Goal: Task Accomplishment & Management: Use online tool/utility

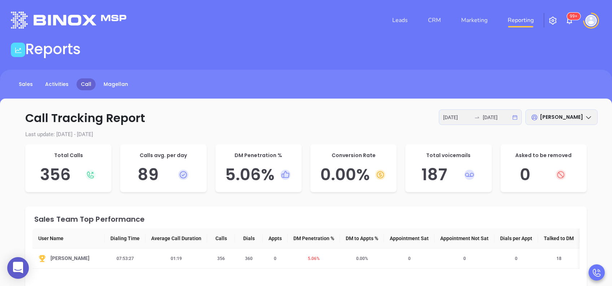
scroll to position [48, 0]
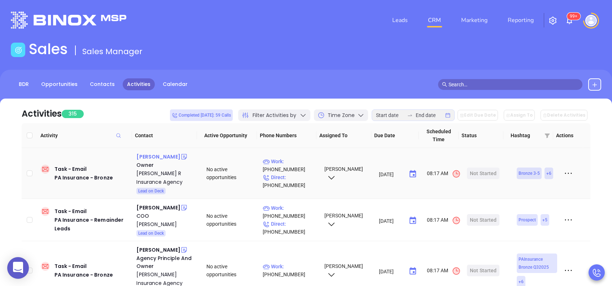
click at [151, 156] on div "Robert Benner" at bounding box center [158, 156] width 44 height 9
click at [295, 159] on p "Work : (724) 942-0413" at bounding box center [290, 165] width 55 height 16
type input "(724) 942-0413"
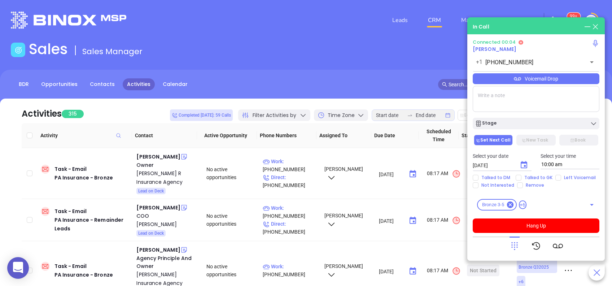
click at [510, 105] on textarea at bounding box center [536, 99] width 127 height 26
type textarea "First email sent"
click at [558, 179] on input "Left Voicemail" at bounding box center [558, 178] width 6 height 6
checkbox input "true"
click at [544, 80] on div "Voicemail Drop" at bounding box center [536, 78] width 127 height 11
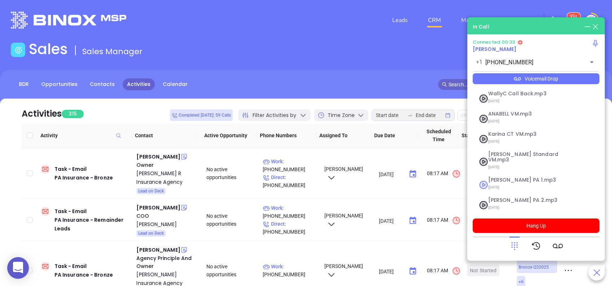
click at [513, 177] on span "Vicky PA 1.mp3" at bounding box center [527, 179] width 78 height 5
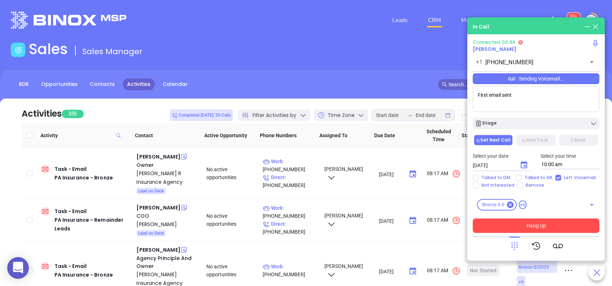
click at [518, 226] on button "Hang Up" at bounding box center [536, 225] width 127 height 14
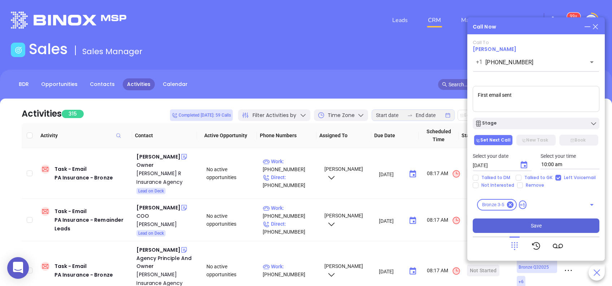
click at [523, 227] on button "Save" at bounding box center [536, 225] width 127 height 14
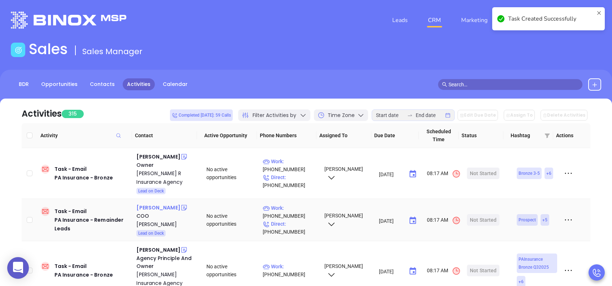
click at [166, 207] on div "Maura Derstein" at bounding box center [158, 207] width 44 height 9
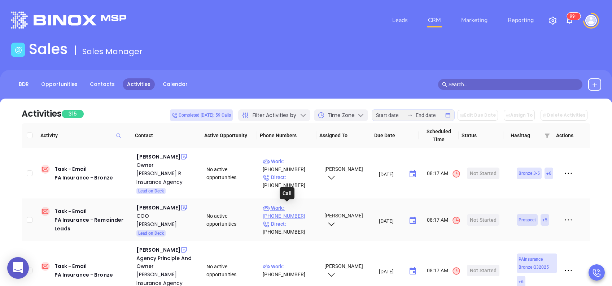
click at [295, 205] on p "Work : (215) 723-4378" at bounding box center [290, 212] width 55 height 16
type input "(215) 723-4378"
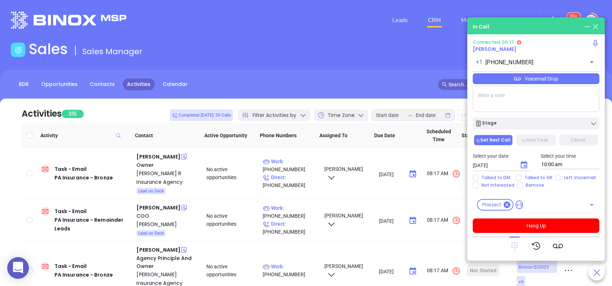
click at [514, 247] on icon at bounding box center [514, 246] width 6 height 8
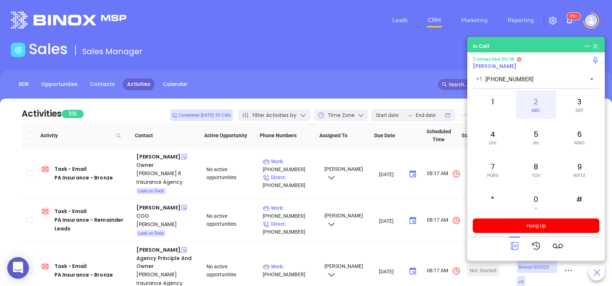
click at [540, 104] on div "2 ABC" at bounding box center [536, 104] width 40 height 29
click at [514, 246] on icon at bounding box center [514, 246] width 8 height 8
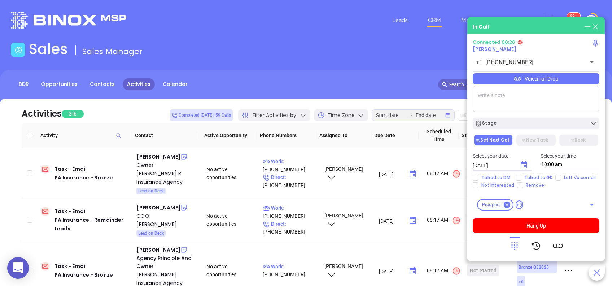
click at [534, 78] on div "Voicemail Drop" at bounding box center [536, 78] width 127 height 11
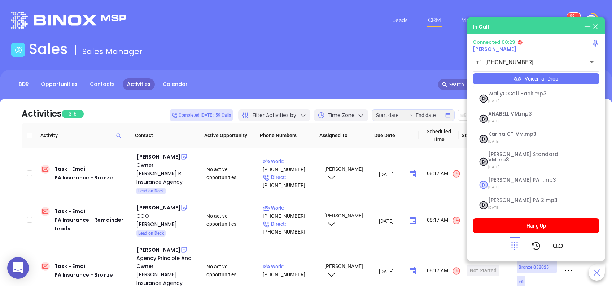
click at [527, 177] on span "Vicky PA 1.mp3" at bounding box center [527, 179] width 78 height 5
checkbox input "true"
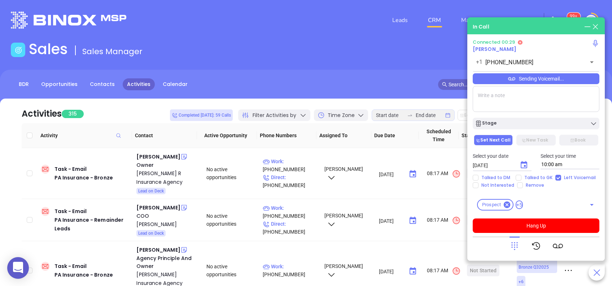
click at [527, 172] on div "Select your date 08/22/2025 ​ Select your time 10:00 am" at bounding box center [535, 160] width 135 height 28
click at [535, 229] on button "Hang Up" at bounding box center [536, 225] width 127 height 14
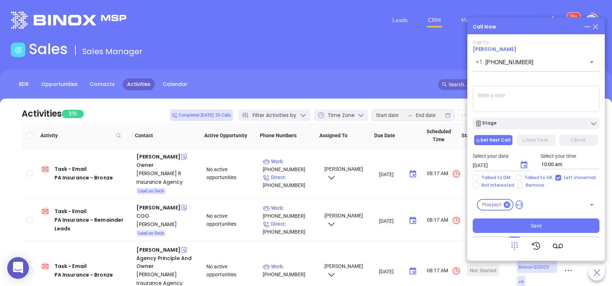
click at [536, 98] on textarea at bounding box center [536, 99] width 127 height 26
type textarea "First email sent"
click at [524, 165] on icon "Choose date, selected date is Aug 22, 2025" at bounding box center [524, 164] width 6 height 7
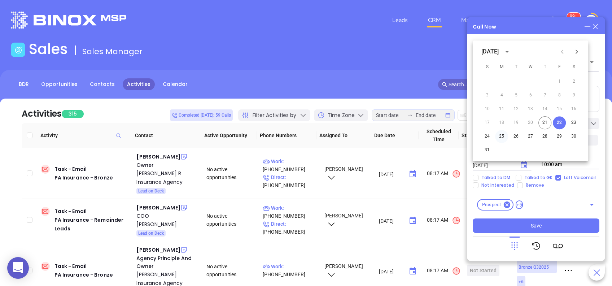
click at [500, 136] on button "25" at bounding box center [501, 136] width 13 height 13
type input "08/25/2025"
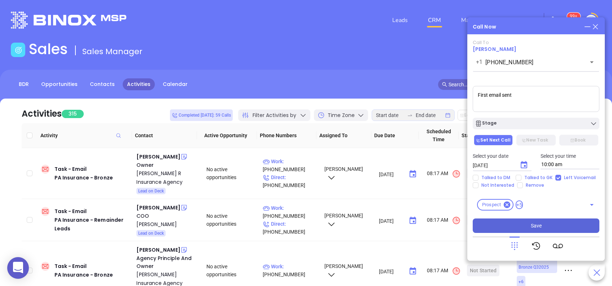
click at [534, 223] on span "Save" at bounding box center [536, 225] width 11 height 8
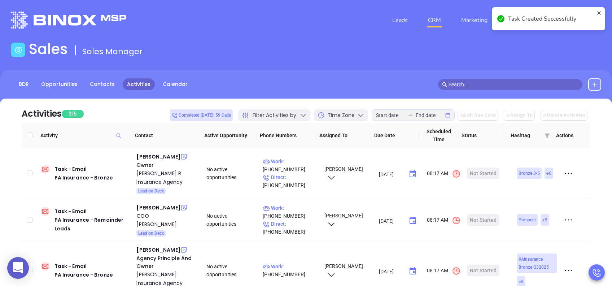
click at [602, 186] on div "Activities 315 Completed today: 59 Calls Filter Activities by Time Zone Edit Du…" at bounding box center [306, 252] width 612 height 308
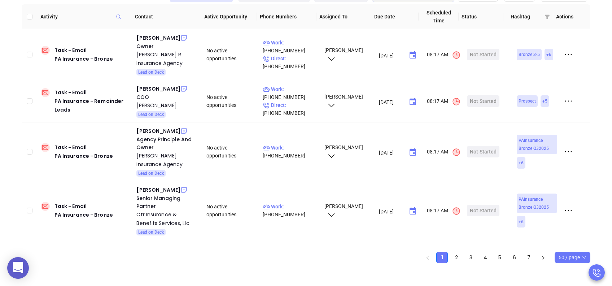
scroll to position [121, 0]
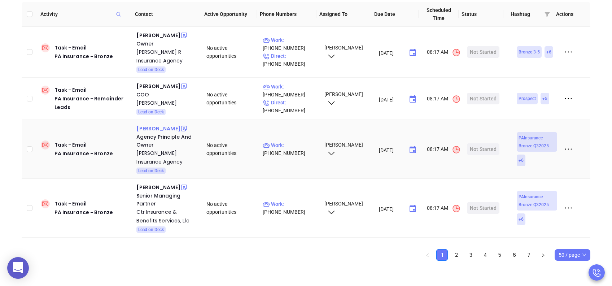
click at [164, 128] on div "Robin Margosian" at bounding box center [158, 128] width 44 height 9
click at [299, 145] on p "Work : (814) 897-8467" at bounding box center [290, 149] width 55 height 16
type input "(814) 897-8467"
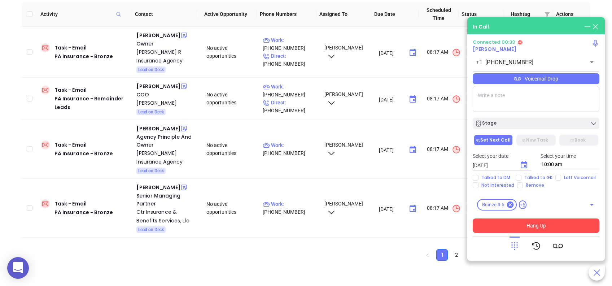
click at [519, 99] on textarea at bounding box center [536, 99] width 127 height 26
type textarea "First email sent"
click at [558, 176] on input "Left Voicemail" at bounding box center [558, 178] width 6 height 6
checkbox input "true"
click at [528, 227] on button "Hang Up" at bounding box center [536, 225] width 127 height 14
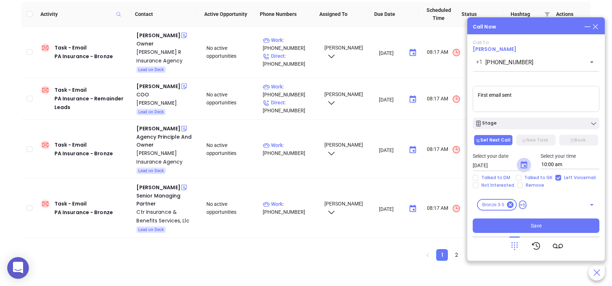
click at [522, 164] on icon "Choose date, selected date is Aug 22, 2025" at bounding box center [523, 165] width 9 height 9
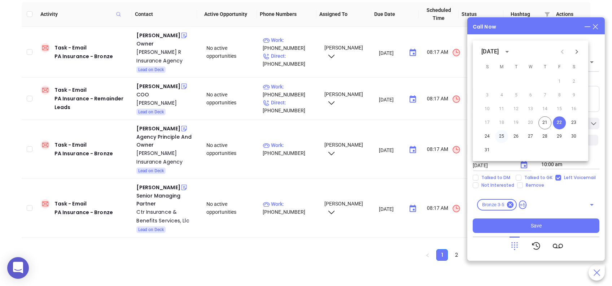
click at [502, 138] on button "25" at bounding box center [501, 136] width 13 height 13
type input "08/25/2025"
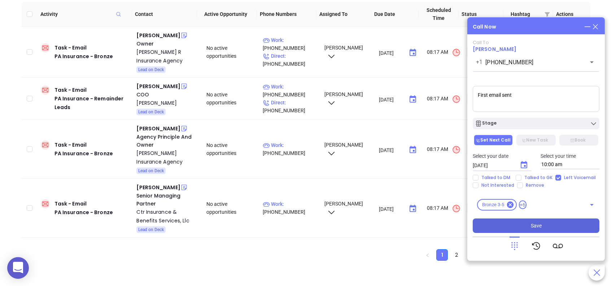
click at [505, 227] on button "Save" at bounding box center [536, 225] width 127 height 14
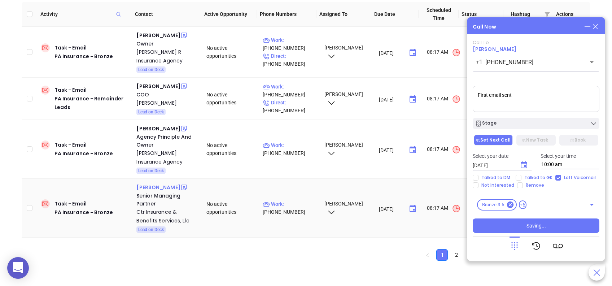
click at [158, 186] on div "Joseph Mills" at bounding box center [158, 187] width 44 height 9
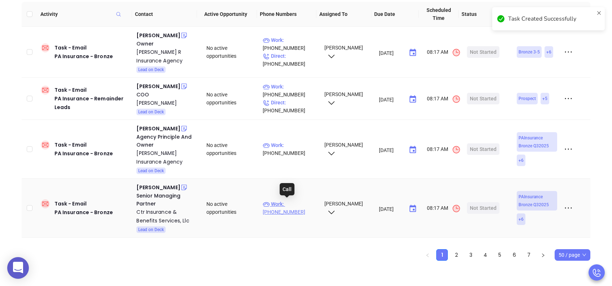
click at [294, 201] on p "Work : (724) 772-3160" at bounding box center [290, 208] width 55 height 16
type input "(724) 772-3160"
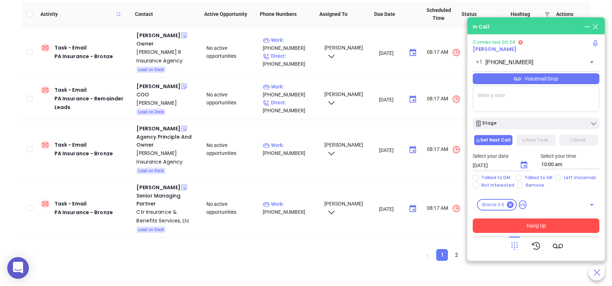
click at [559, 227] on button "Hang Up" at bounding box center [536, 225] width 127 height 14
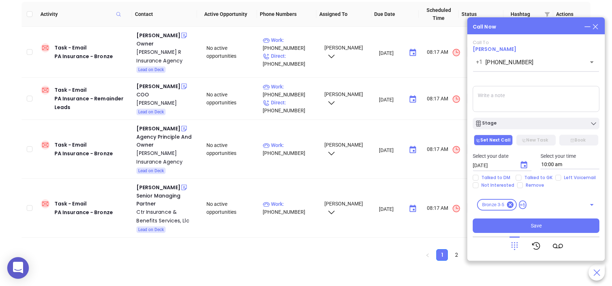
click at [517, 100] on textarea at bounding box center [536, 99] width 127 height 26
type textarea "They answer as CTR payroll and HR, but its their insurance website same number.…"
click at [555, 172] on div "Select your date 08/22/2025 ​ Select your time 10:00 am" at bounding box center [535, 160] width 135 height 28
click at [556, 177] on input "Left Voicemail" at bounding box center [558, 178] width 6 height 6
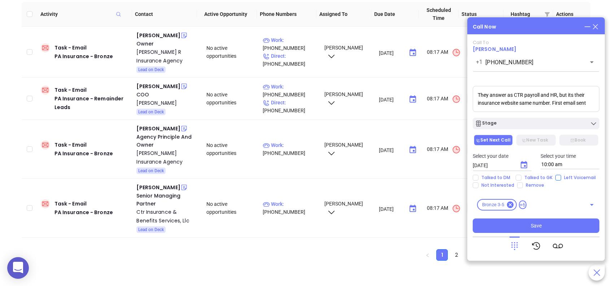
click at [557, 180] on input "Left Voicemail" at bounding box center [558, 178] width 6 height 6
checkbox input "true"
click at [531, 223] on span "Save" at bounding box center [536, 225] width 11 height 8
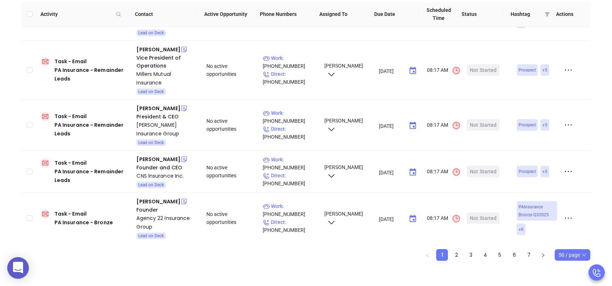
scroll to position [205, 0]
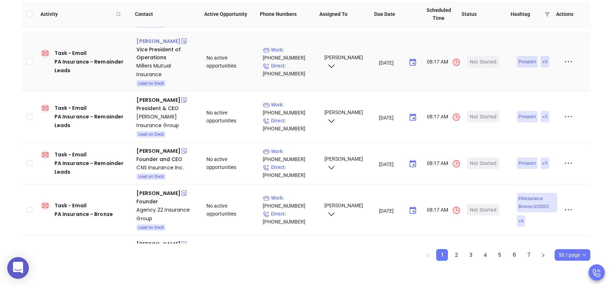
click at [142, 39] on div "Scott Billett" at bounding box center [158, 41] width 44 height 9
click at [295, 49] on p "Work : (800) 745-4555" at bounding box center [290, 54] width 55 height 16
type input "(800) 745-4555"
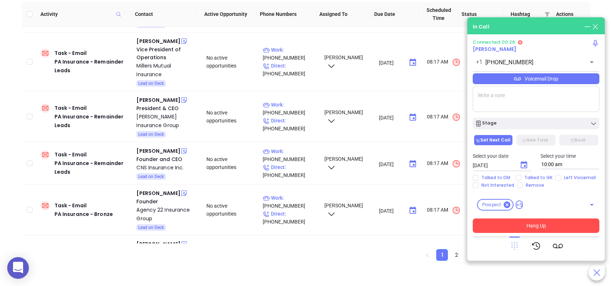
click at [516, 244] on icon at bounding box center [514, 246] width 6 height 8
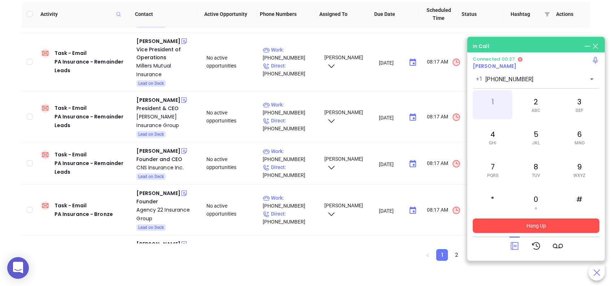
click at [492, 95] on div "1" at bounding box center [493, 104] width 40 height 29
click at [534, 106] on div "2 ABC" at bounding box center [536, 104] width 40 height 29
click at [491, 142] on span "GHI" at bounding box center [492, 142] width 7 height 5
click at [536, 136] on div "5 JKL" at bounding box center [536, 137] width 40 height 29
click at [583, 197] on div "#" at bounding box center [579, 202] width 40 height 29
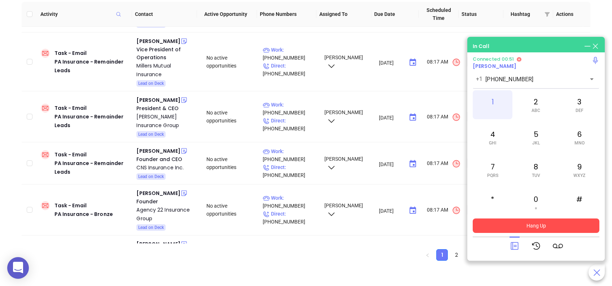
click at [489, 101] on div "1" at bounding box center [493, 104] width 40 height 29
click at [515, 245] on icon at bounding box center [514, 246] width 8 height 8
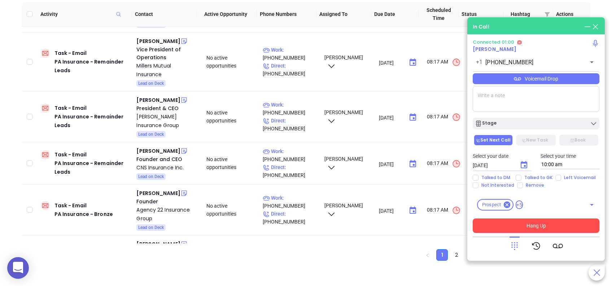
click at [540, 78] on div "Voicemail Drop" at bounding box center [536, 78] width 127 height 11
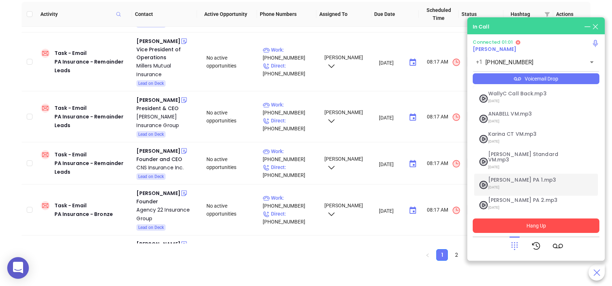
click at [511, 177] on span "Vicky PA 1.mp3" at bounding box center [527, 179] width 78 height 5
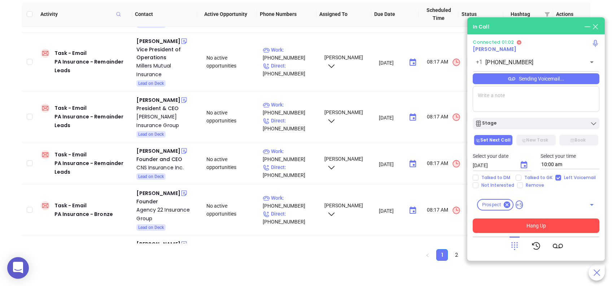
checkbox input "true"
click at [533, 224] on button "Hang Up" at bounding box center [536, 225] width 127 height 14
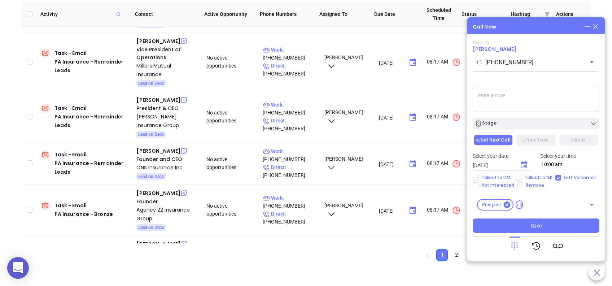
click at [534, 101] on textarea at bounding box center [536, 99] width 127 height 26
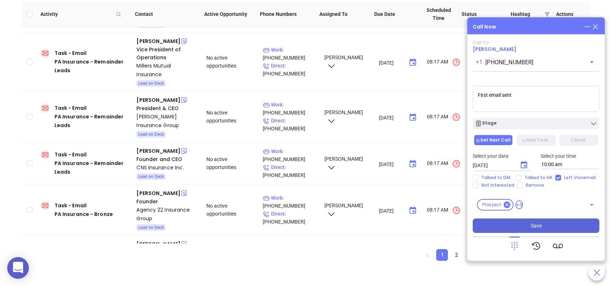
type textarea "First email sent"
click at [531, 221] on span "Save" at bounding box center [536, 225] width 11 height 8
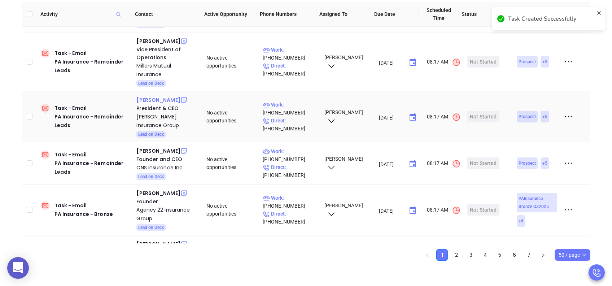
click at [158, 100] on div "Laura Wehar" at bounding box center [158, 100] width 44 height 9
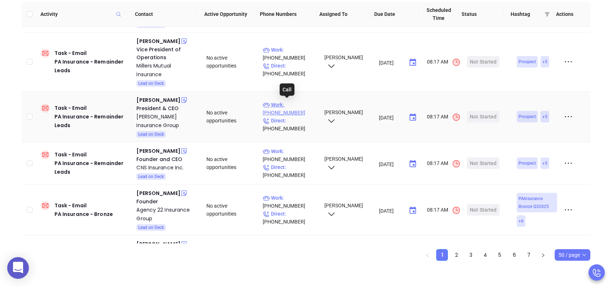
click at [298, 104] on p "Work : (412) 922-1651" at bounding box center [290, 109] width 55 height 16
type input "(412) 922-1651"
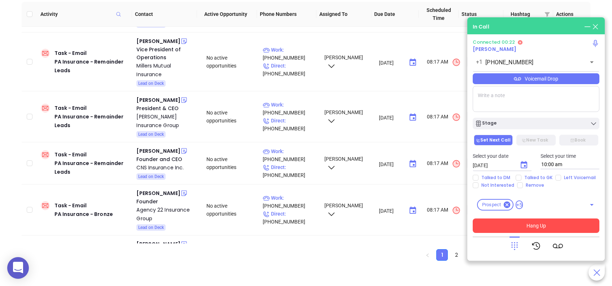
click at [514, 93] on textarea at bounding box center [536, 99] width 127 height 26
type textarea "First email sent"
click at [555, 176] on input "Left Voicemail" at bounding box center [558, 178] width 6 height 6
checkbox input "true"
click at [555, 225] on button "Hang Up" at bounding box center [536, 225] width 127 height 14
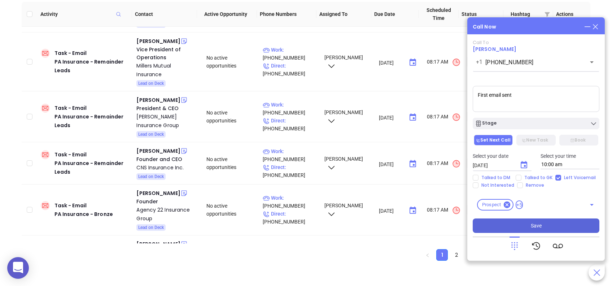
click at [555, 225] on button "Save" at bounding box center [536, 225] width 127 height 14
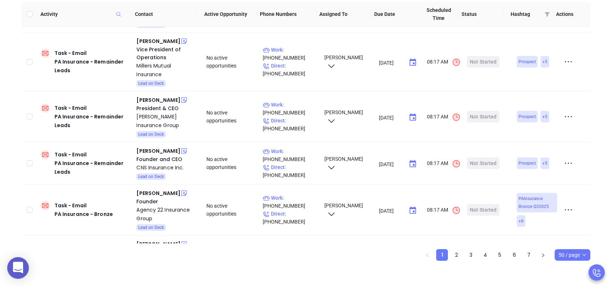
click at [599, 107] on div "Activities 315 Completed today: 59 Calls Filter Activities by Time Zone Edit Du…" at bounding box center [306, 118] width 590 height 283
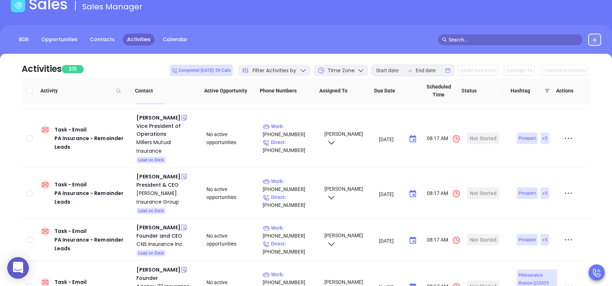
scroll to position [44, 0]
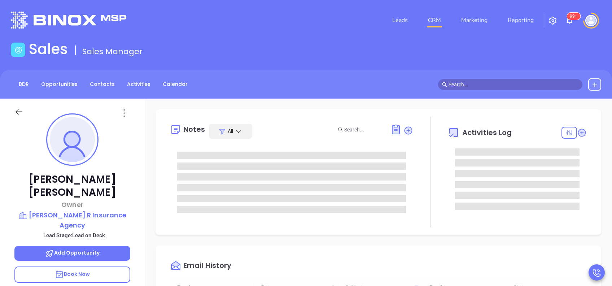
type input "[DATE]"
type input "[PERSON_NAME]"
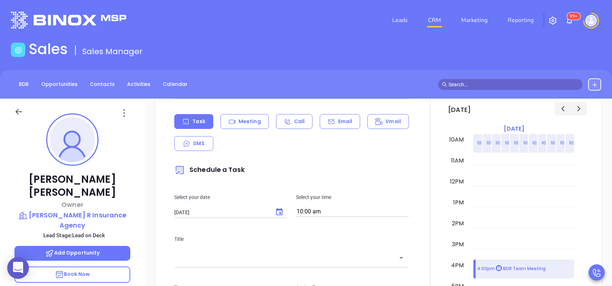
scroll to position [327, 0]
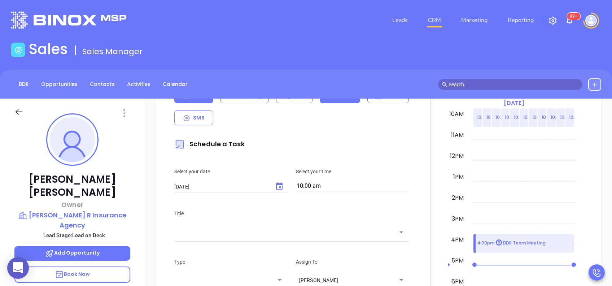
click at [339, 100] on div "Email" at bounding box center [340, 95] width 40 height 15
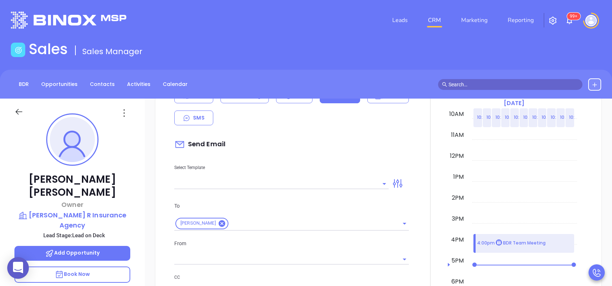
click at [295, 185] on input "text" at bounding box center [275, 183] width 203 height 10
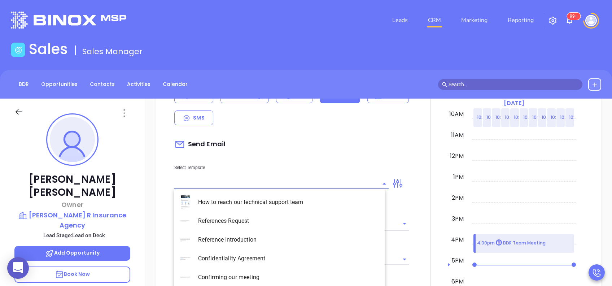
type input "[PERSON_NAME]"
click at [283, 196] on li "PA Insurance 0625" at bounding box center [279, 202] width 210 height 19
type input "PA Insurance 0625"
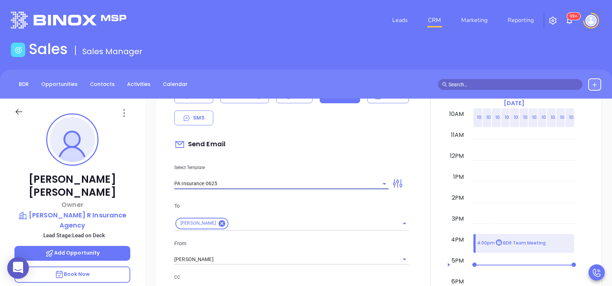
type input "Robert, PA’s New Cybersecurity Law: Are You Prepared?"
type input "PA Insurance 0625"
click at [238, 254] on input "[PERSON_NAME]" at bounding box center [281, 259] width 214 height 10
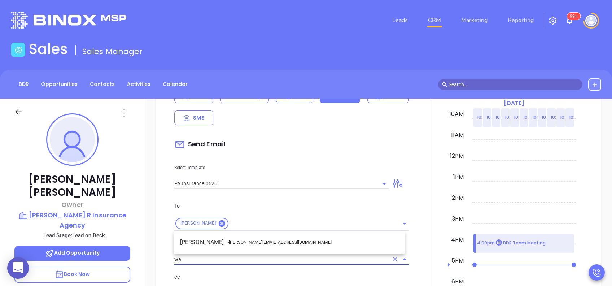
click at [250, 244] on span "- walter@motiva.net" at bounding box center [280, 242] width 104 height 6
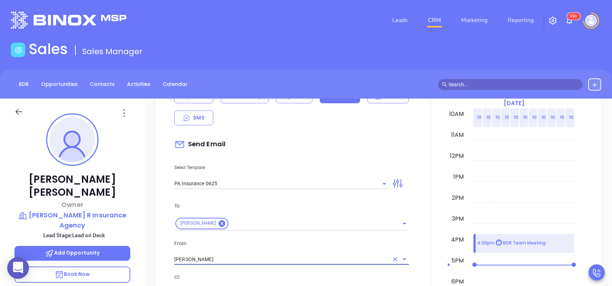
type input "[PERSON_NAME]"
click at [292, 205] on p "To" at bounding box center [291, 206] width 234 height 8
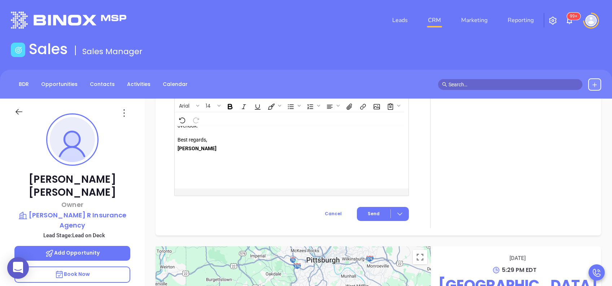
scroll to position [19, 0]
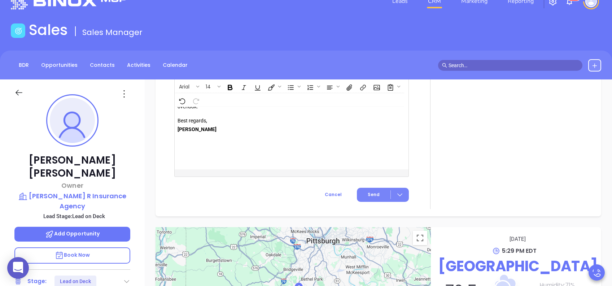
click at [378, 192] on button "Send" at bounding box center [383, 195] width 52 height 14
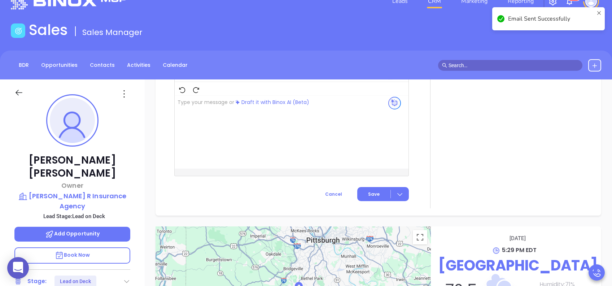
scroll to position [634, 0]
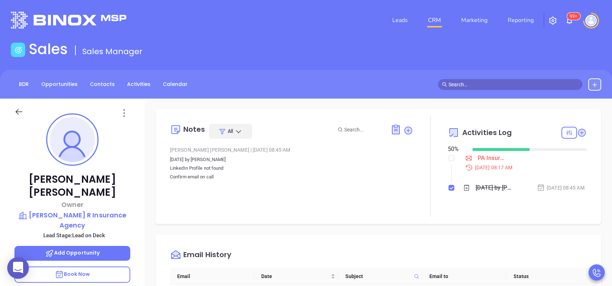
scroll to position [0, 0]
click at [448, 157] on input "checkbox" at bounding box center [451, 158] width 6 height 6
checkbox input "true"
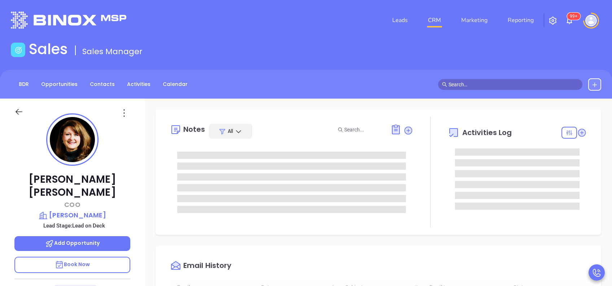
type input "[DATE]"
type input "[PERSON_NAME]"
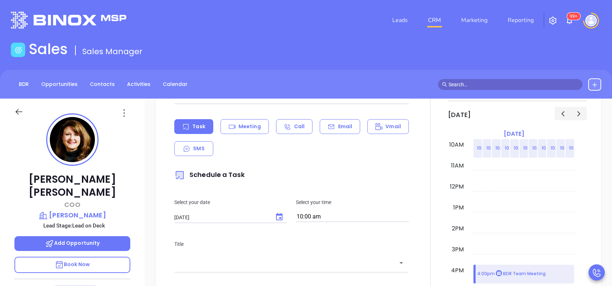
scroll to position [269, 0]
click at [338, 136] on div "Task Meeting Call Email Vmail SMS" at bounding box center [291, 138] width 234 height 37
click at [339, 130] on p "Email" at bounding box center [345, 127] width 14 height 8
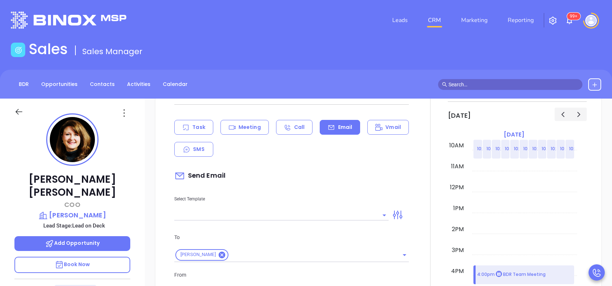
click at [270, 214] on input "text" at bounding box center [275, 215] width 203 height 10
type input "[PERSON_NAME]"
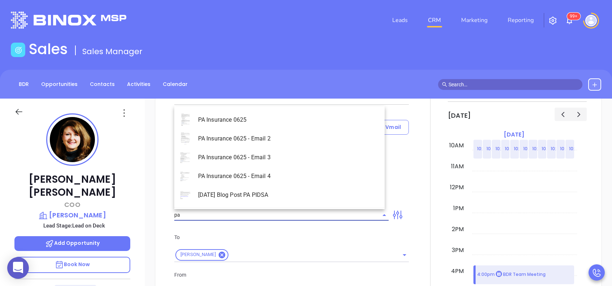
click at [269, 119] on li "PA Insurance 0625" at bounding box center [279, 119] width 210 height 19
type input "PA Insurance 0625"
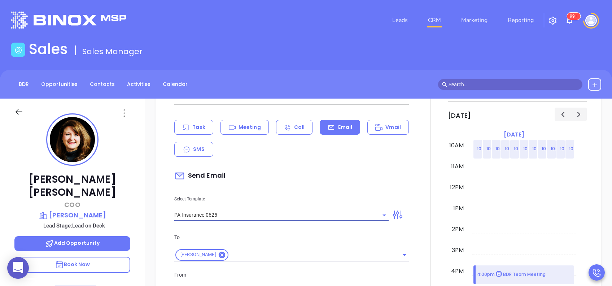
type input "Maura, PA’s New Cybersecurity Law: Are You Prepared?"
type input "PA Insurance 0625"
click at [291, 178] on div "Send Email" at bounding box center [291, 175] width 234 height 17
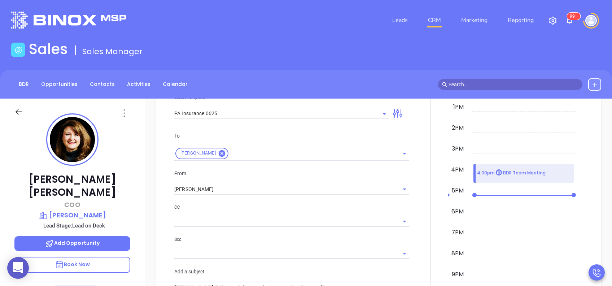
scroll to position [385, 0]
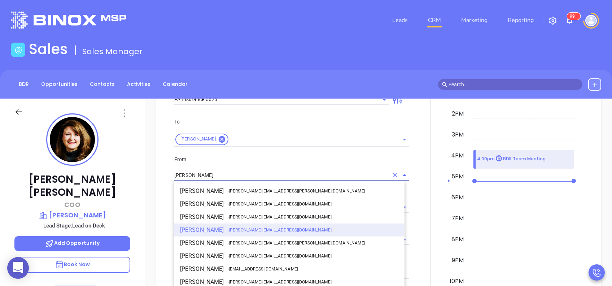
click at [291, 178] on input "[PERSON_NAME]" at bounding box center [281, 175] width 214 height 10
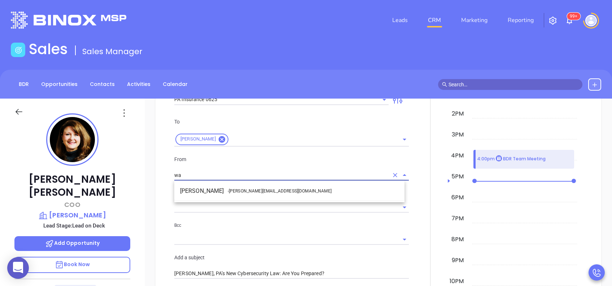
click at [277, 185] on li "Walter Contreras - [EMAIL_ADDRESS][DOMAIN_NAME]" at bounding box center [289, 190] width 230 height 13
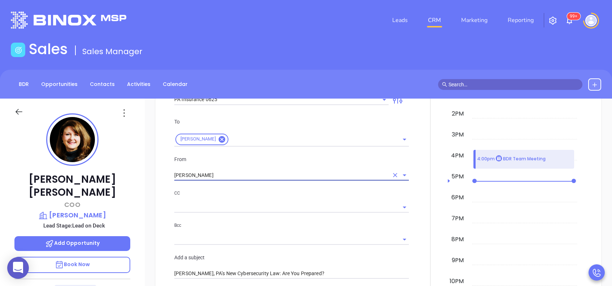
type input "[PERSON_NAME]"
click at [277, 189] on p "CC" at bounding box center [291, 193] width 234 height 8
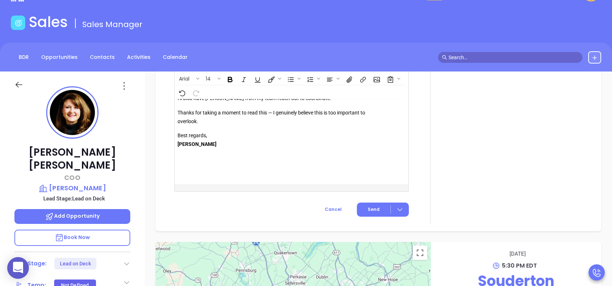
scroll to position [58, 0]
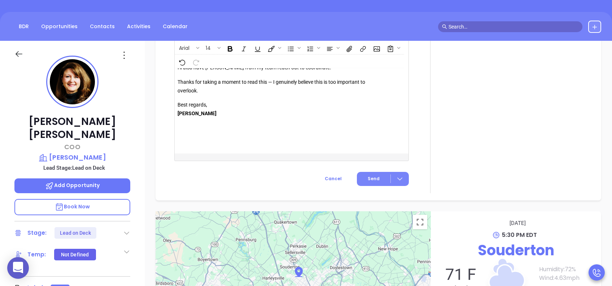
click at [370, 175] on span "Send" at bounding box center [374, 178] width 12 height 6
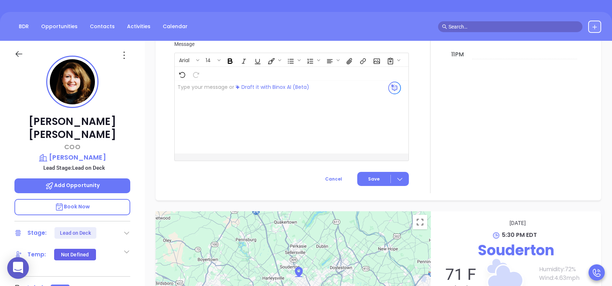
scroll to position [583, 0]
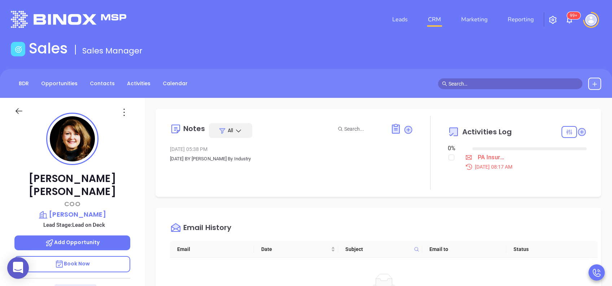
scroll to position [0, 0]
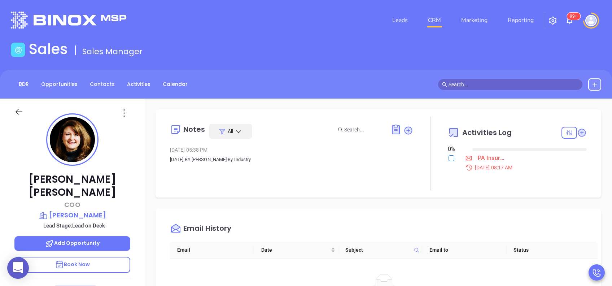
click at [448, 160] on input "checkbox" at bounding box center [451, 158] width 6 height 6
checkbox input "true"
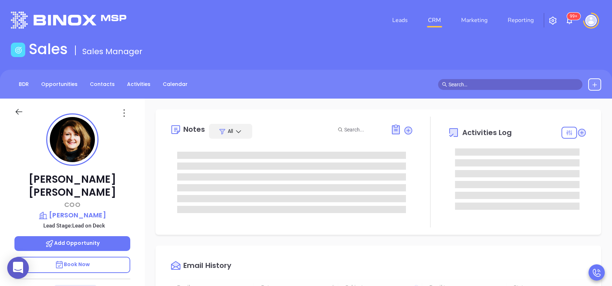
type input "[DATE]"
type input "[PERSON_NAME]"
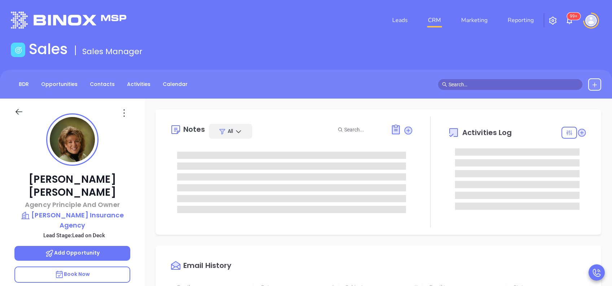
scroll to position [210, 0]
type input "[PERSON_NAME]"
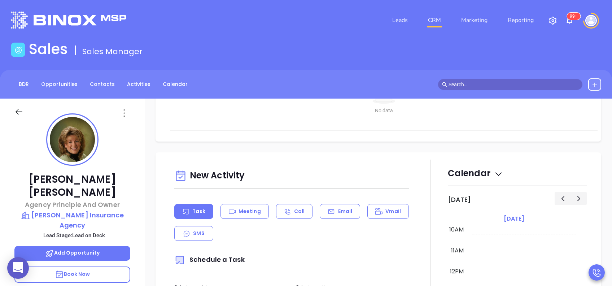
scroll to position [231, 0]
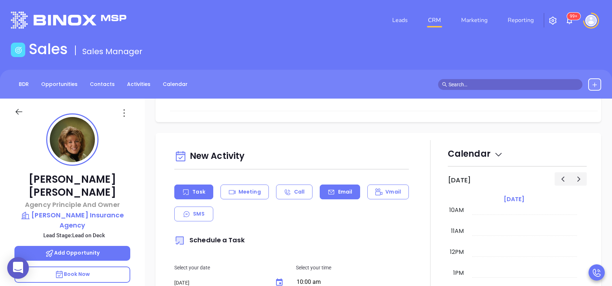
click at [343, 192] on p "Email" at bounding box center [345, 192] width 14 height 8
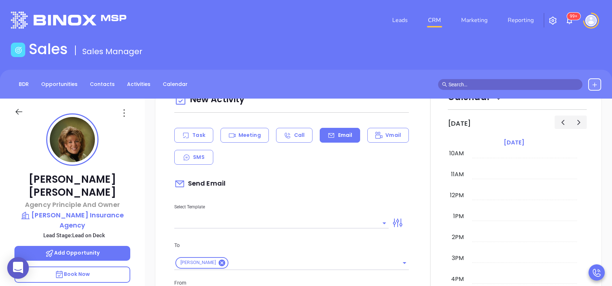
scroll to position [289, 0]
click at [317, 216] on input "text" at bounding box center [275, 221] width 203 height 10
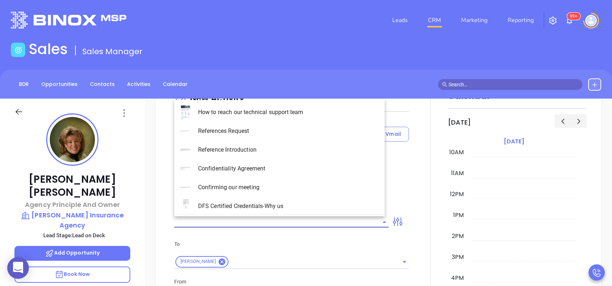
type input "[PERSON_NAME]"
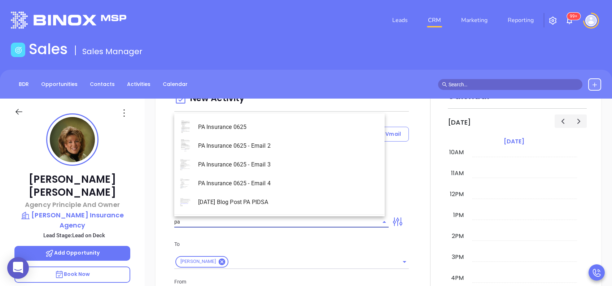
click at [308, 125] on li "PA Insurance 0625" at bounding box center [279, 127] width 210 height 19
type input "PA Insurance 0625"
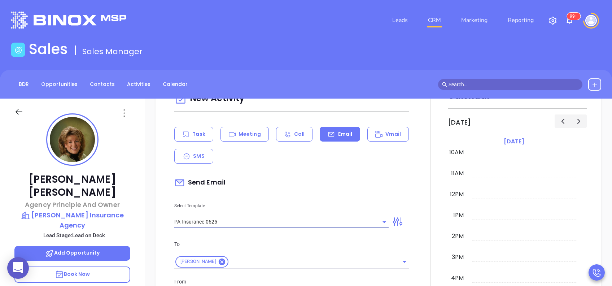
type input "[PERSON_NAME], PA’s New Cybersecurity Law: Are You Prepared?"
type input "PA Insurance 0625"
click at [295, 190] on div "Send Email" at bounding box center [291, 182] width 234 height 17
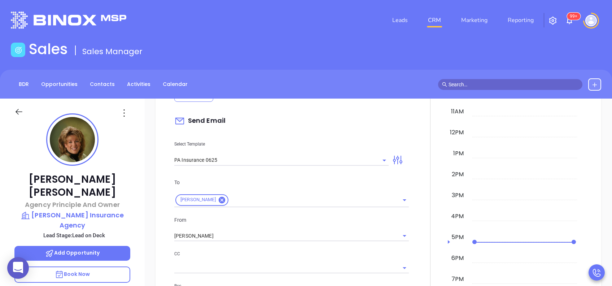
scroll to position [365, 0]
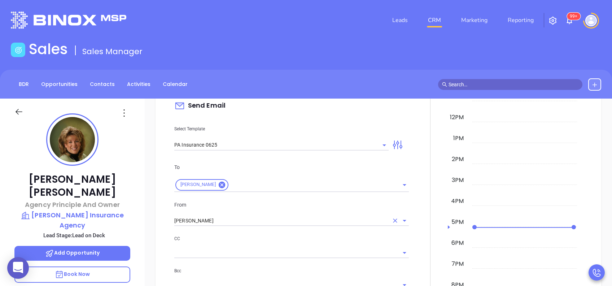
click at [233, 219] on input "[PERSON_NAME]" at bounding box center [281, 220] width 214 height 10
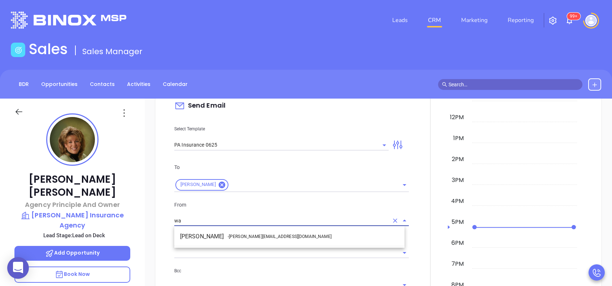
click at [236, 232] on li "Walter Contreras - [EMAIL_ADDRESS][DOMAIN_NAME]" at bounding box center [289, 236] width 230 height 13
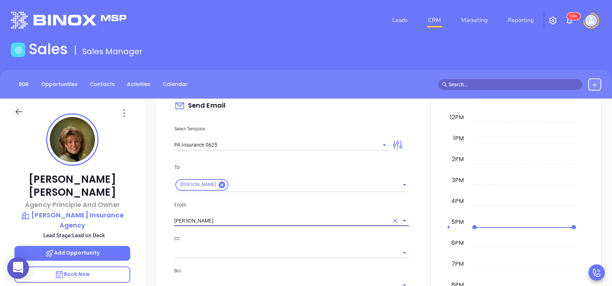
type input "[PERSON_NAME]"
click at [250, 240] on p "CC" at bounding box center [291, 238] width 234 height 8
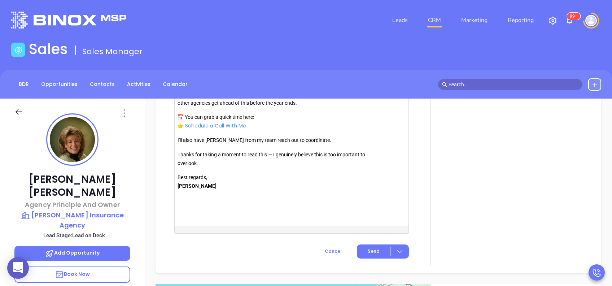
scroll to position [846, 0]
click at [366, 253] on button "Send" at bounding box center [383, 250] width 52 height 14
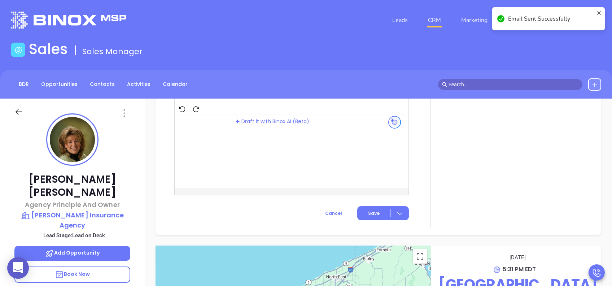
scroll to position [625, 0]
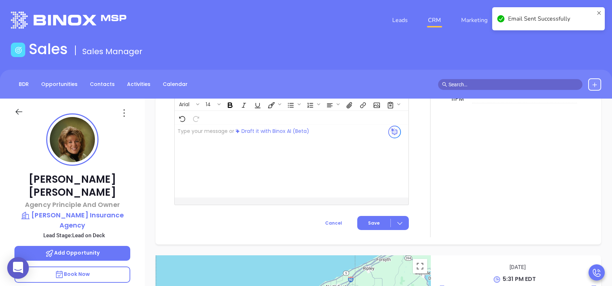
click at [144, 120] on div "Robin Margosian Agency Principle And Owner Laskowski Insurance Agency Lead Stag…" at bounding box center [72, 276] width 145 height 357
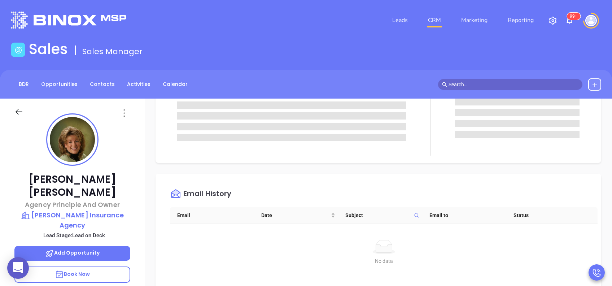
scroll to position [0, 0]
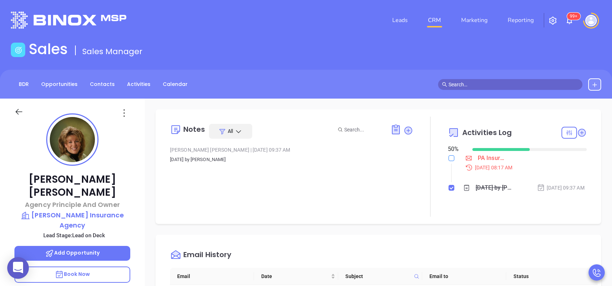
click at [448, 157] on input "checkbox" at bounding box center [451, 158] width 6 height 6
checkbox input "true"
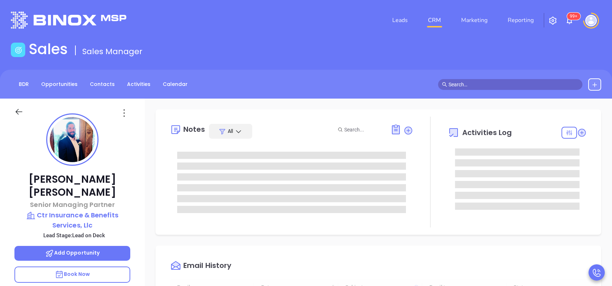
type input "[DATE]"
type input "[PERSON_NAME]"
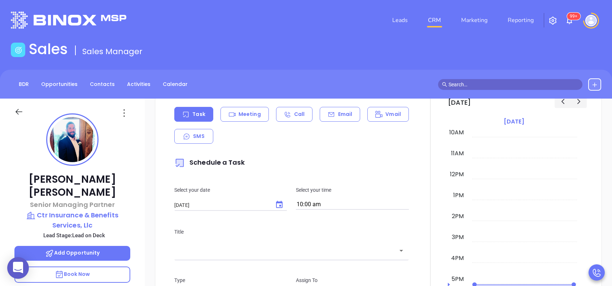
scroll to position [308, 0]
click at [341, 117] on p "Email" at bounding box center [345, 115] width 14 height 8
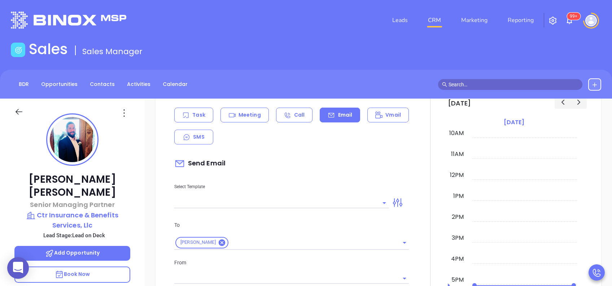
type input "Vicky Mendoza"
click at [274, 203] on input "text" at bounding box center [275, 202] width 203 height 10
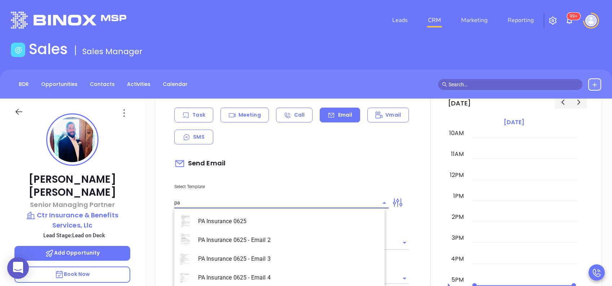
click at [267, 216] on li "PA Insurance 0625" at bounding box center [279, 221] width 210 height 19
type input "PA Insurance 0625"
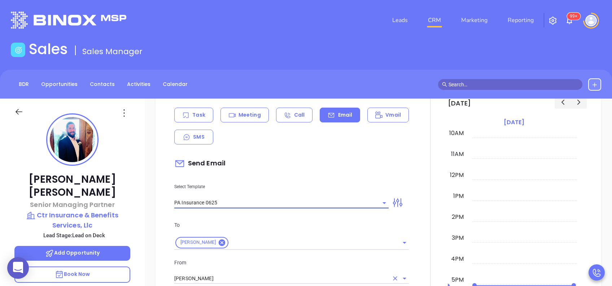
type input "Joseph, PA’s New Cybersecurity Law: Are You Prepared?"
type input "PA Insurance 0625"
click at [223, 278] on input "[PERSON_NAME]" at bounding box center [281, 278] width 214 height 10
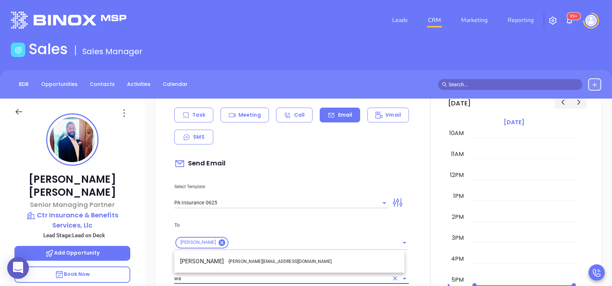
click at [238, 260] on span "- walter@motiva.net" at bounding box center [280, 261] width 104 height 6
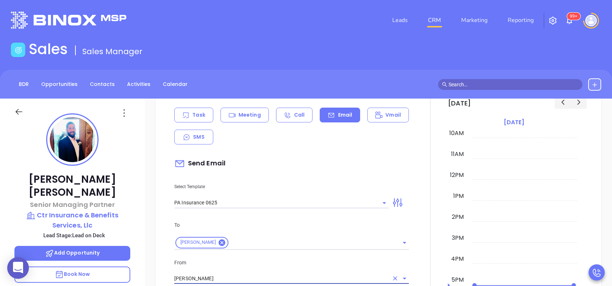
type input "[PERSON_NAME]"
click at [238, 260] on p "From" at bounding box center [291, 262] width 234 height 8
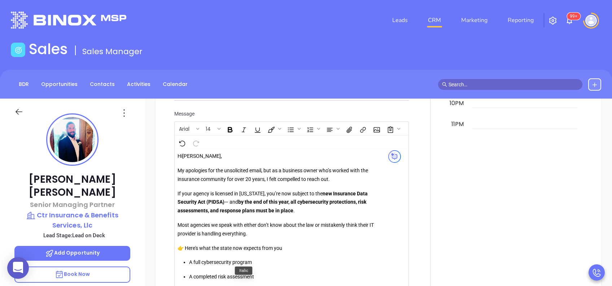
scroll to position [673, 0]
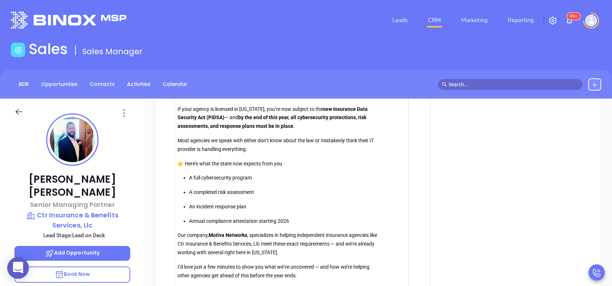
click at [420, 226] on div at bounding box center [430, 68] width 35 height 740
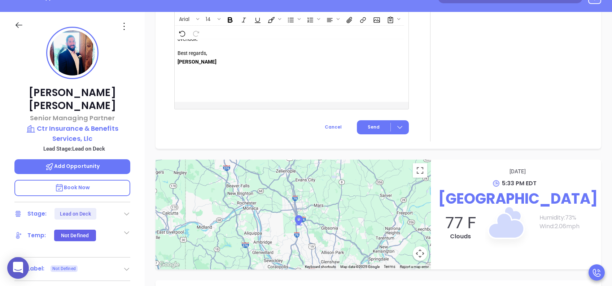
scroll to position [96, 0]
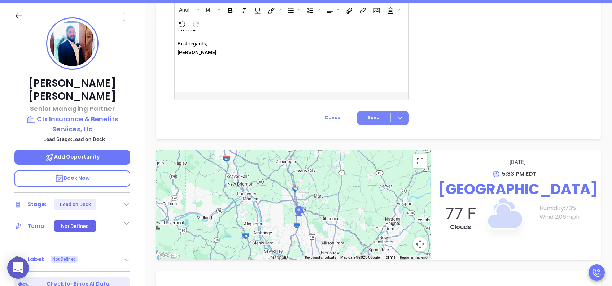
click at [373, 111] on button "Send" at bounding box center [383, 118] width 52 height 14
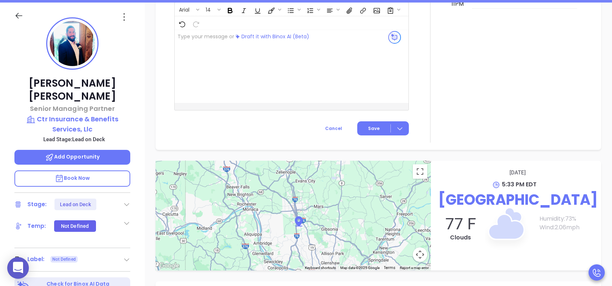
scroll to position [650, 0]
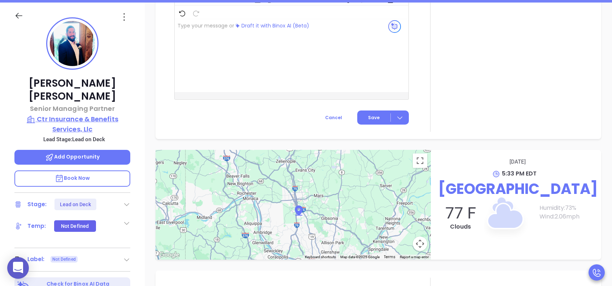
click at [72, 114] on p "Ctr Insurance & Benefits Services, Llc" at bounding box center [72, 124] width 116 height 20
click at [140, 69] on div "Joseph Mills Senior Managing Partner Ctr Insurance & Benefits Services, Llc Lea…" at bounding box center [72, 181] width 145 height 357
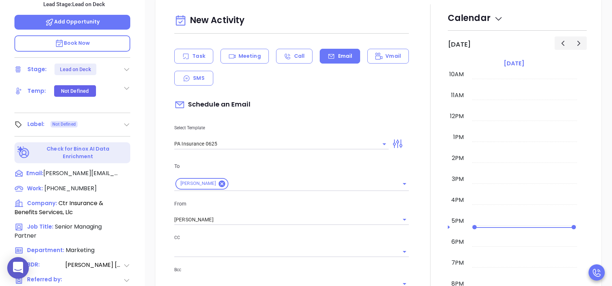
scroll to position [153, 0]
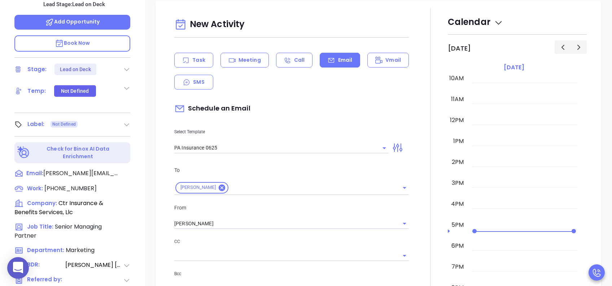
click at [430, 28] on div at bounding box center [430, 248] width 0 height 480
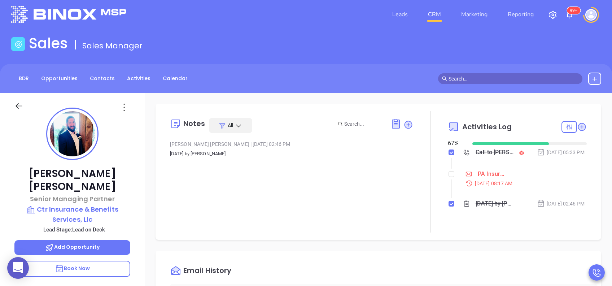
scroll to position [0, 0]
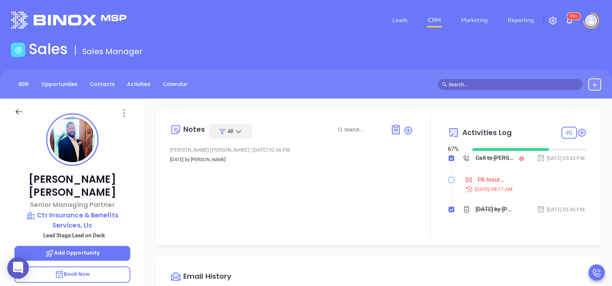
click at [448, 183] on input "checkbox" at bounding box center [451, 180] width 6 height 6
checkbox input "true"
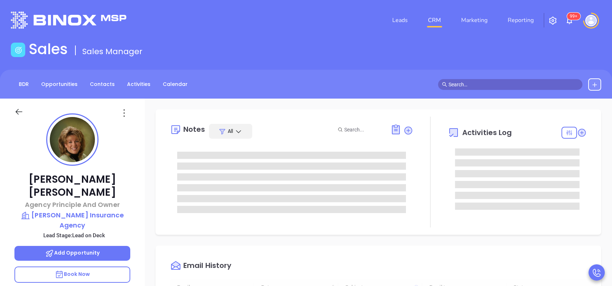
type input "[DATE]"
type input "[PERSON_NAME]"
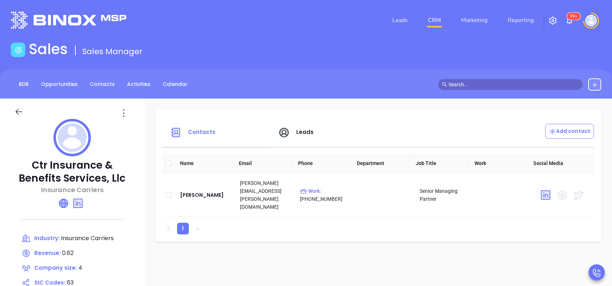
click at [63, 201] on icon at bounding box center [63, 203] width 9 height 9
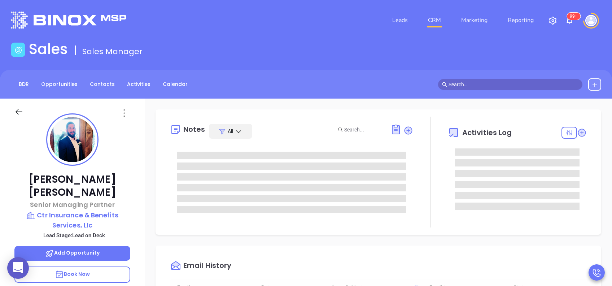
type input "[DATE]"
type input "[PERSON_NAME]"
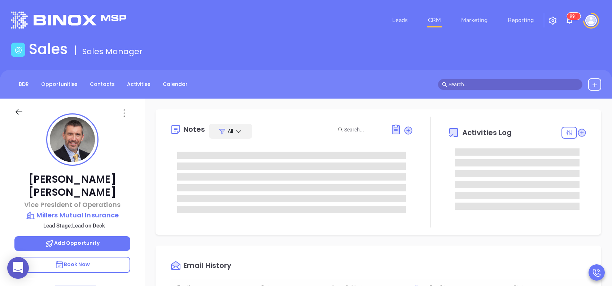
type input "[DATE]"
type input "[PERSON_NAME]"
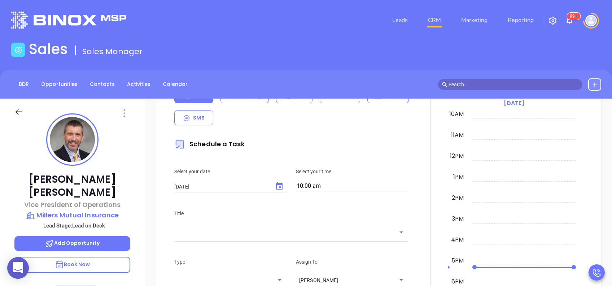
scroll to position [308, 0]
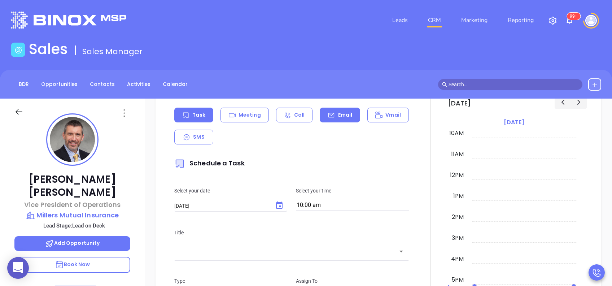
click at [343, 115] on p "Email" at bounding box center [345, 115] width 14 height 8
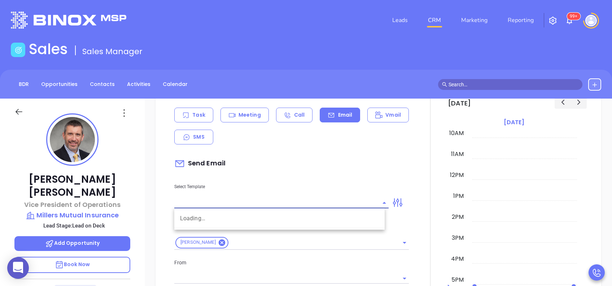
click at [272, 205] on input "text" at bounding box center [275, 202] width 203 height 10
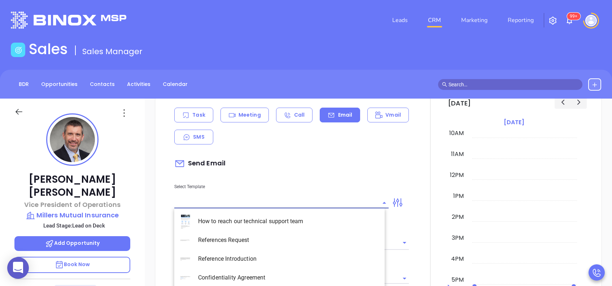
type input "[PERSON_NAME]"
click at [236, 218] on li "PA Insurance 0625" at bounding box center [279, 221] width 210 height 19
type input "PA Insurance 0625"
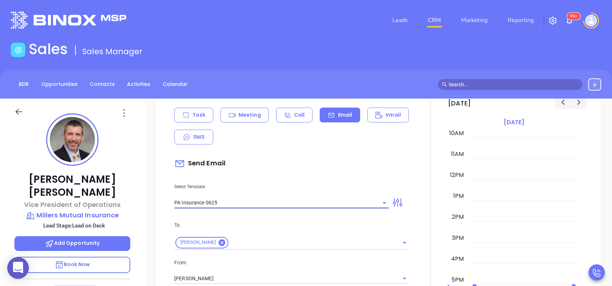
type input "Scott, PA’s New Cybersecurity Law: Are You Prepared?"
type input "PA Insurance 0625"
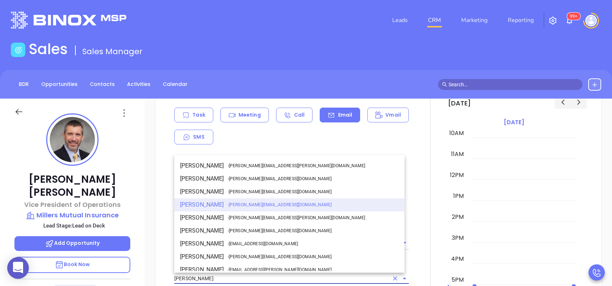
click at [211, 280] on input "[PERSON_NAME]" at bounding box center [281, 278] width 214 height 10
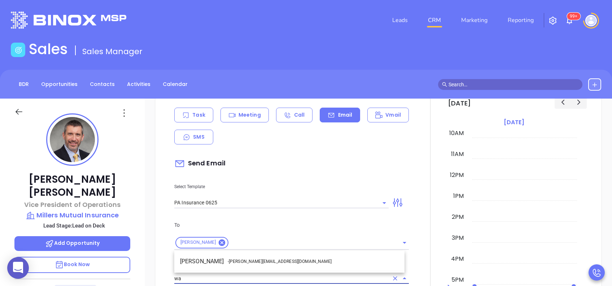
click at [234, 263] on span "- walter@motiva.net" at bounding box center [280, 261] width 104 height 6
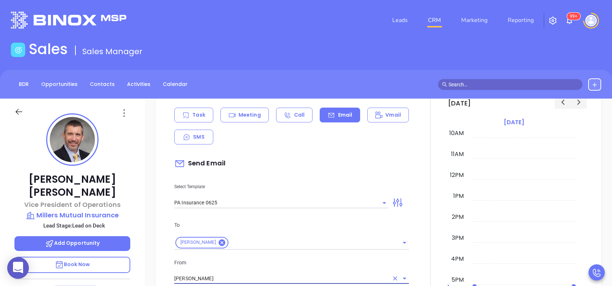
type input "[PERSON_NAME]"
click at [239, 263] on p "From" at bounding box center [291, 262] width 234 height 8
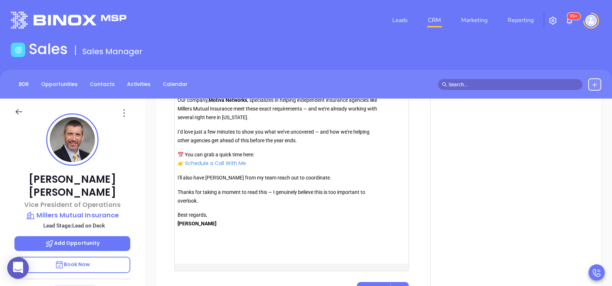
scroll to position [827, 0]
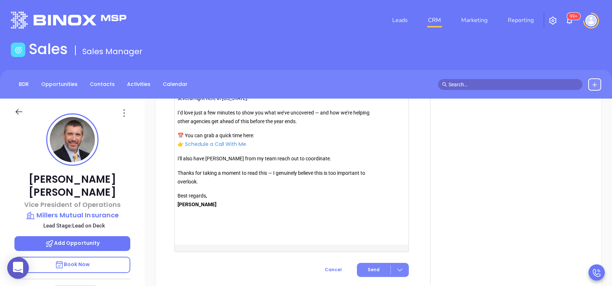
click at [372, 272] on button "Send" at bounding box center [383, 270] width 52 height 14
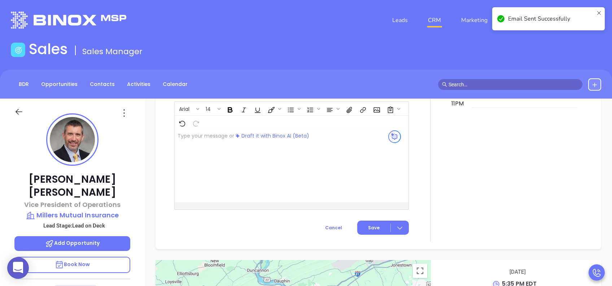
click at [155, 146] on div "New Activity Task Meeting Call Email Vmail SMS Schedule an Email Select Templat…" at bounding box center [377, 1] width 445 height 495
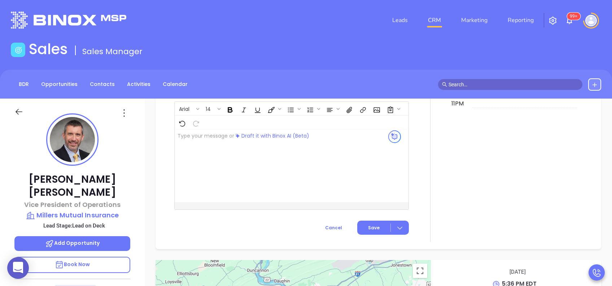
click at [153, 141] on div "New Activity Task Meeting Call Email Vmail SMS Schedule an Email Select Templat…" at bounding box center [378, 1] width 467 height 495
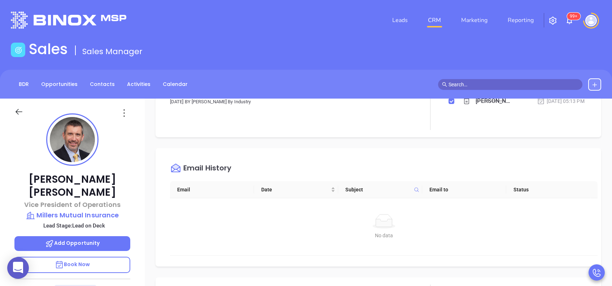
scroll to position [0, 0]
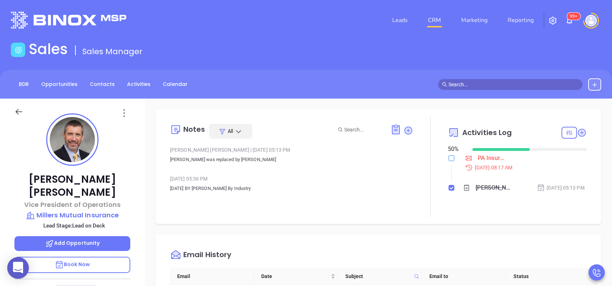
click at [448, 158] on input "checkbox" at bounding box center [451, 158] width 6 height 6
checkbox input "true"
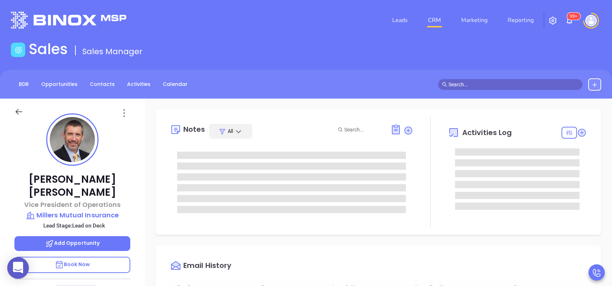
type input "[DATE]"
type input "[PERSON_NAME]"
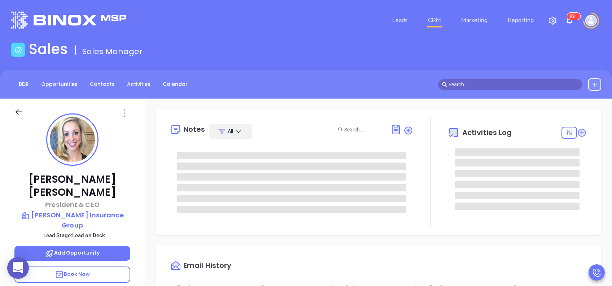
type input "[DATE]"
type input "[PERSON_NAME]"
drag, startPoint x: 0, startPoint y: 0, endPoint x: 158, endPoint y: 100, distance: 186.4
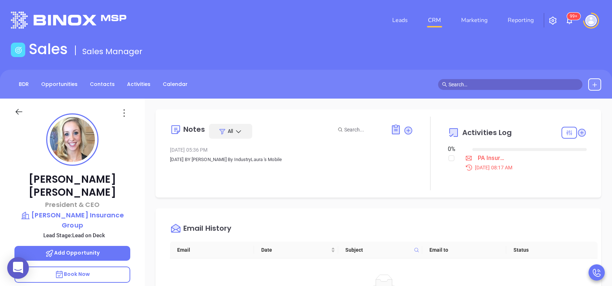
click at [403, 212] on div "Email History Email Date Subject Email to Status No data No data" at bounding box center [377, 267] width 445 height 118
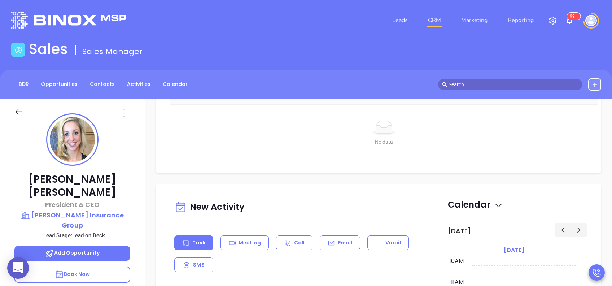
scroll to position [250, 0]
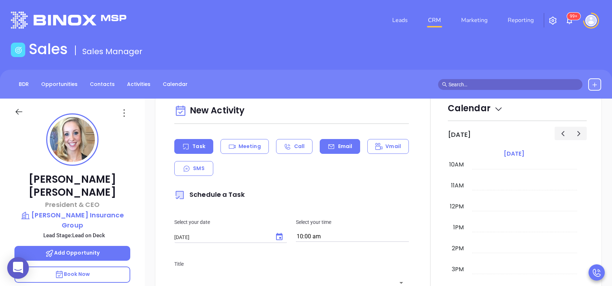
click at [338, 150] on div "Email" at bounding box center [340, 146] width 40 height 15
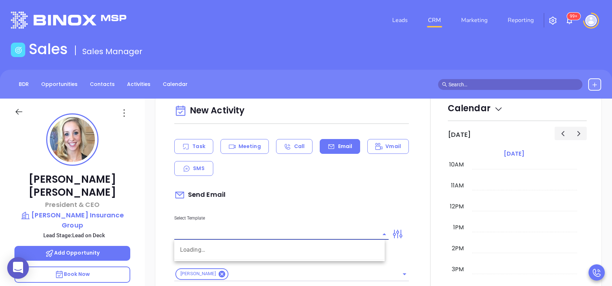
click at [291, 229] on input "text" at bounding box center [275, 234] width 203 height 10
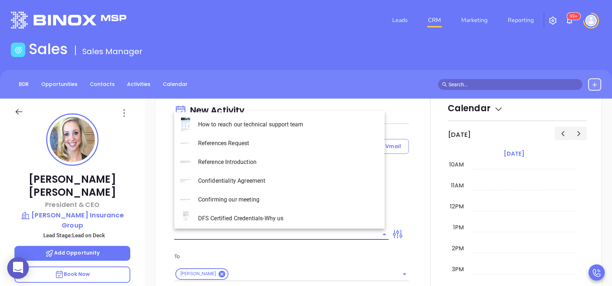
type input "[PERSON_NAME]"
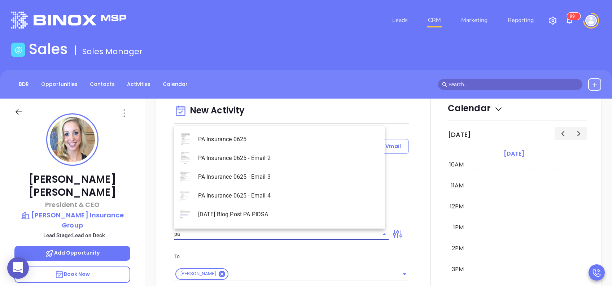
click at [304, 136] on li "PA Insurance 0625" at bounding box center [279, 139] width 210 height 19
type input "PA Insurance 0625"
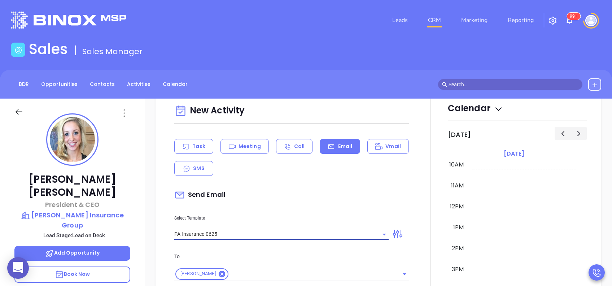
type input "[PERSON_NAME], PA’s New Cybersecurity Law: Are You Prepared?"
type input "PA Insurance 0625"
click at [307, 187] on div "Send Email" at bounding box center [291, 194] width 234 height 17
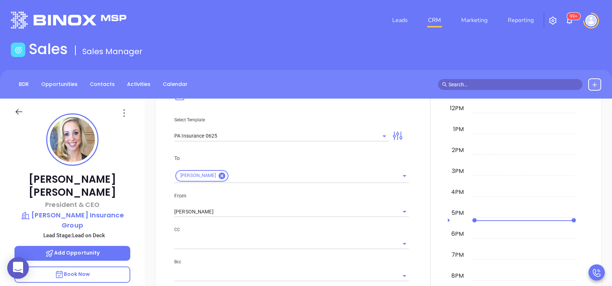
scroll to position [365, 0]
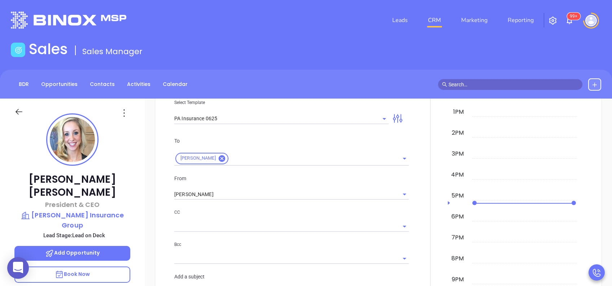
click at [307, 187] on div "From [PERSON_NAME]" at bounding box center [291, 187] width 243 height 26
click at [300, 194] on input "[PERSON_NAME]" at bounding box center [281, 194] width 214 height 10
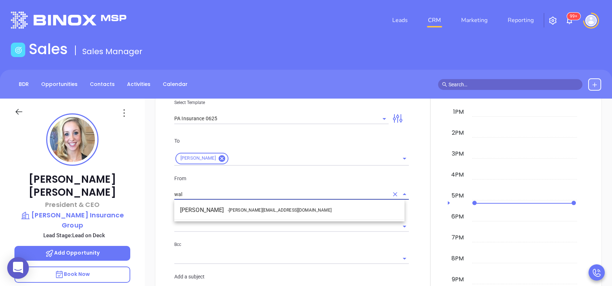
click at [269, 208] on li "Walter Contreras - [EMAIL_ADDRESS][DOMAIN_NAME]" at bounding box center [289, 209] width 230 height 13
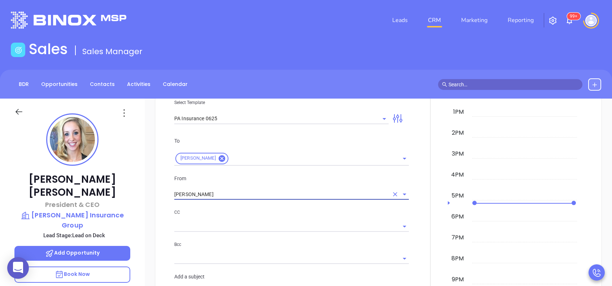
type input "[PERSON_NAME]"
click at [274, 211] on p "CC" at bounding box center [291, 212] width 234 height 8
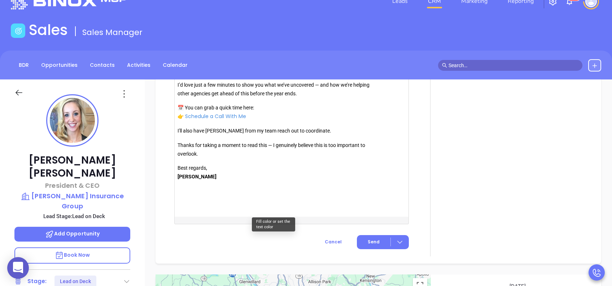
scroll to position [827, 0]
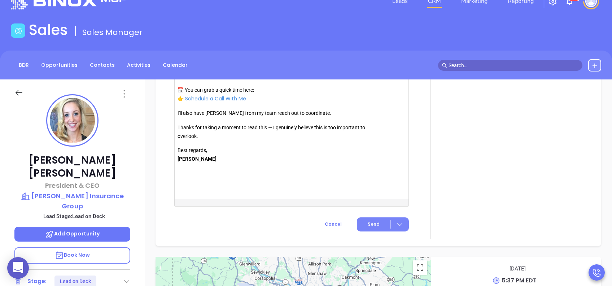
click at [360, 225] on button "Send" at bounding box center [383, 224] width 52 height 14
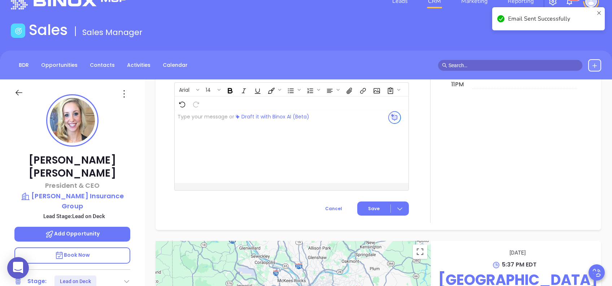
click at [130, 137] on div "Laura Wehar President & CEO Rodgers Insurance Group Lead Stage: Lead on Deck Ad…" at bounding box center [72, 257] width 145 height 357
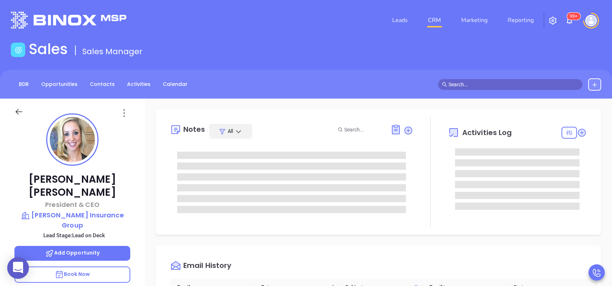
scroll to position [0, 0]
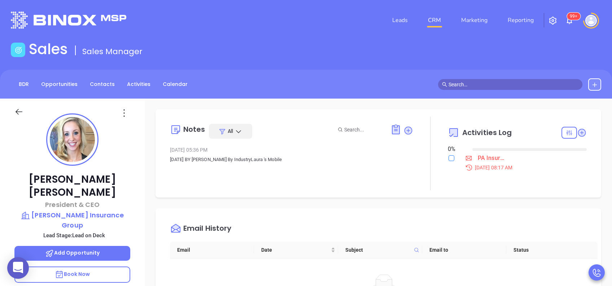
click at [448, 160] on input "checkbox" at bounding box center [451, 158] width 6 height 6
checkbox input "true"
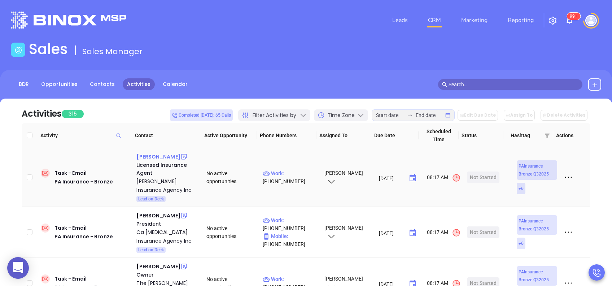
click at [164, 156] on div "[PERSON_NAME]" at bounding box center [158, 156] width 44 height 9
click at [295, 175] on p "Work : (724) 223-0194" at bounding box center [290, 177] width 55 height 16
type input "(724) 223-0194"
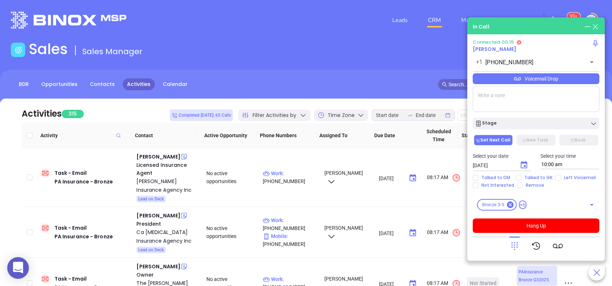
click at [517, 242] on icon at bounding box center [514, 246] width 10 height 10
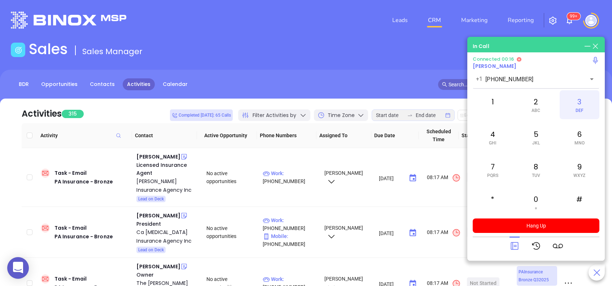
click at [581, 105] on div "3 DEF" at bounding box center [579, 104] width 40 height 29
click at [514, 247] on icon at bounding box center [514, 246] width 10 height 10
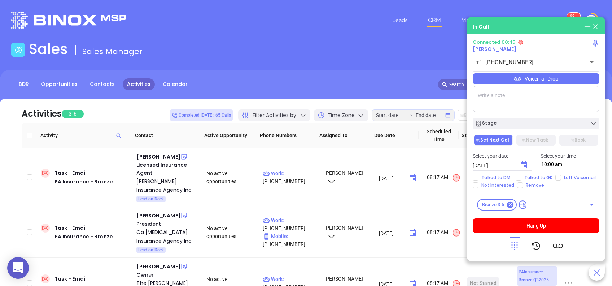
click at [544, 81] on div "Voicemail Drop" at bounding box center [536, 78] width 127 height 11
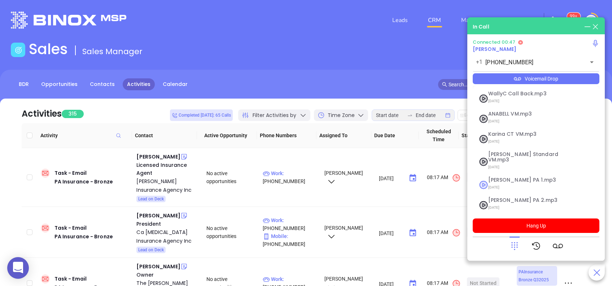
click at [511, 177] on span "Vicky PA 1.mp3" at bounding box center [527, 179] width 78 height 5
checkbox input "true"
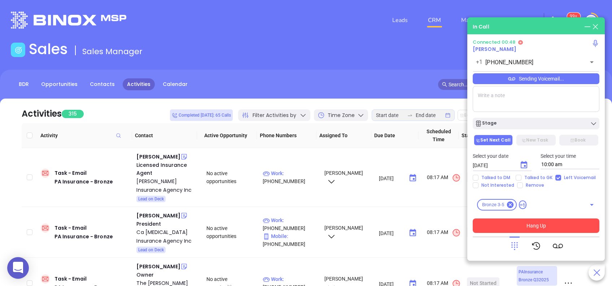
click at [536, 228] on button "Hang Up" at bounding box center [536, 225] width 127 height 14
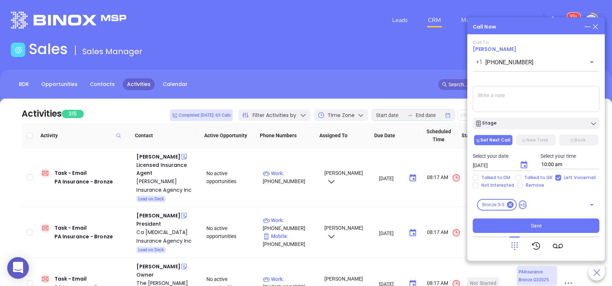
click at [516, 97] on textarea at bounding box center [536, 99] width 127 height 26
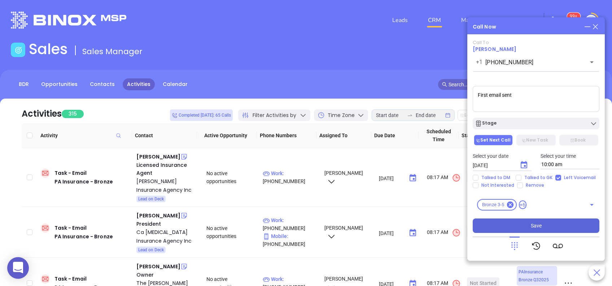
type textarea "First email sent"
click at [528, 228] on button "Save" at bounding box center [536, 225] width 127 height 14
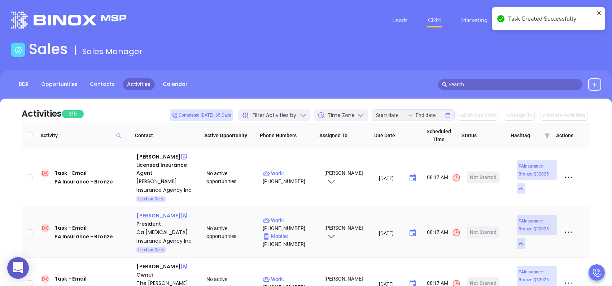
click at [156, 213] on div "Martin Watson" at bounding box center [158, 215] width 44 height 9
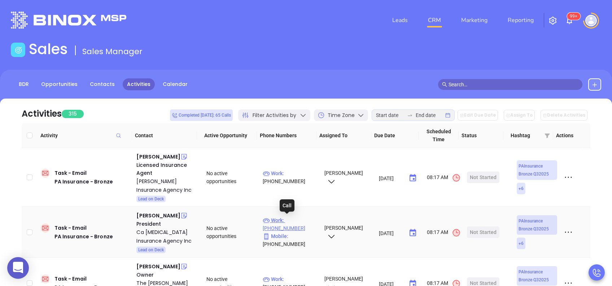
click at [298, 221] on p "Work : (570) 265-7300" at bounding box center [290, 224] width 55 height 16
type input "(570) 265-7300"
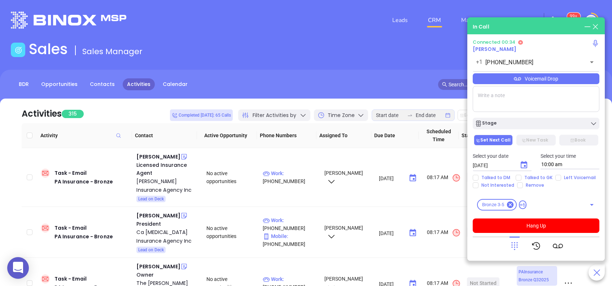
click at [528, 94] on textarea at bounding box center [536, 99] width 127 height 26
type textarea "First email sent"
click at [537, 77] on div "Voicemail Drop" at bounding box center [536, 78] width 127 height 11
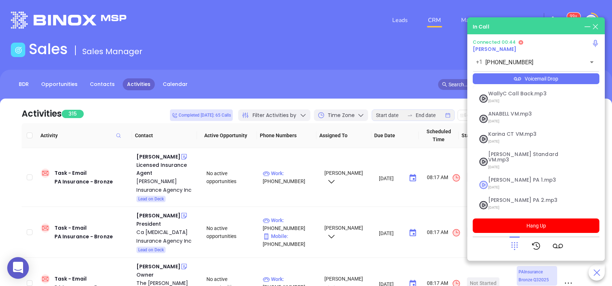
click at [504, 177] on span "Vicky PA 1.mp3" at bounding box center [527, 179] width 78 height 5
checkbox input "true"
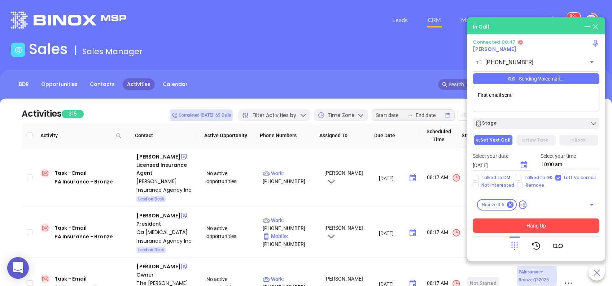
click at [538, 232] on button "Hang Up" at bounding box center [536, 225] width 127 height 14
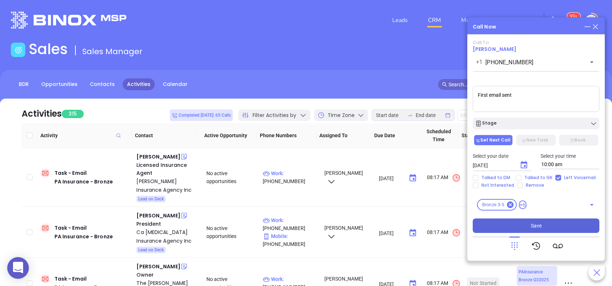
click at [541, 224] on span "Save" at bounding box center [536, 225] width 11 height 8
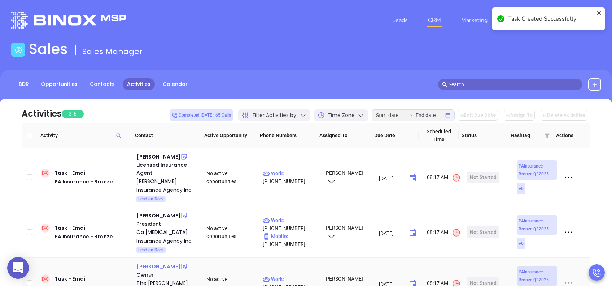
click at [149, 265] on div "Paul Polesky" at bounding box center [158, 266] width 44 height 9
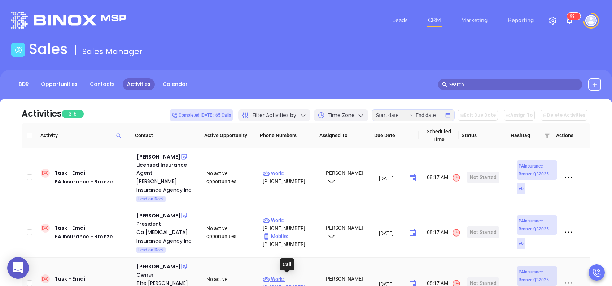
click at [299, 279] on p "Work : (412) 264-2308" at bounding box center [290, 283] width 55 height 16
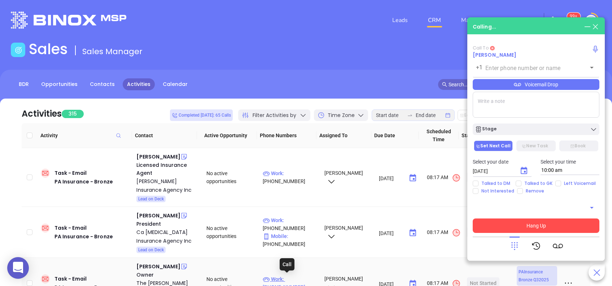
type input "(412) 264-2308"
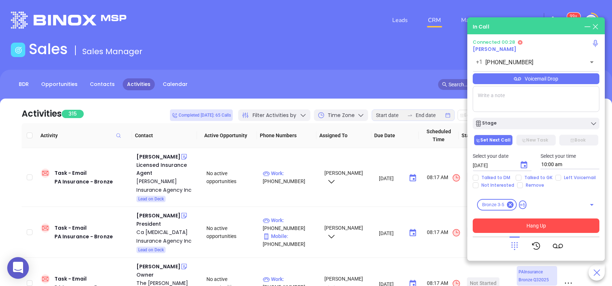
click at [537, 101] on textarea at bounding box center [536, 99] width 127 height 26
type textarea "First email sent"
click at [555, 180] on input "Left Voicemail" at bounding box center [558, 178] width 6 height 6
checkbox input "true"
click at [514, 244] on icon at bounding box center [514, 246] width 10 height 10
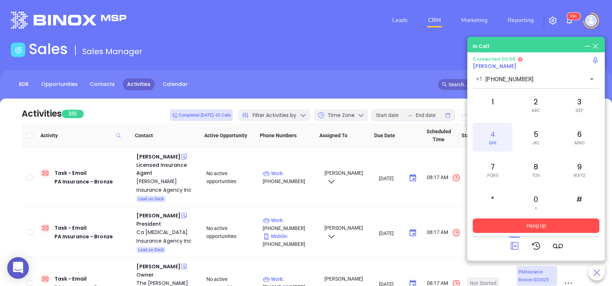
click at [493, 139] on div "4 GHI" at bounding box center [493, 137] width 40 height 29
click at [515, 244] on icon at bounding box center [514, 246] width 10 height 10
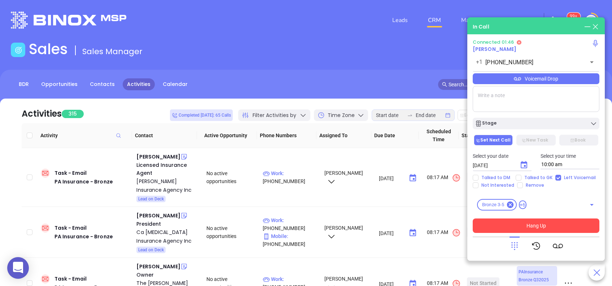
click at [531, 225] on button "Hang Up" at bounding box center [536, 225] width 127 height 14
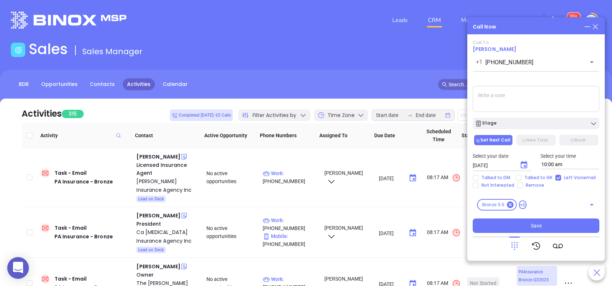
click at [514, 101] on textarea at bounding box center [536, 99] width 127 height 26
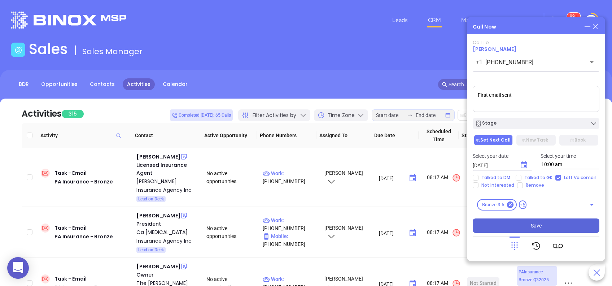
type textarea "First email sent"
click at [533, 225] on span "Save" at bounding box center [536, 225] width 11 height 8
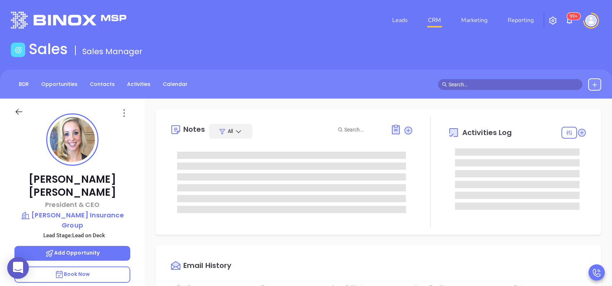
type input "[DATE]"
type input "[PERSON_NAME]"
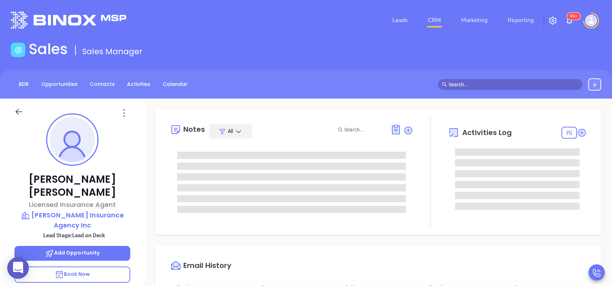
type input "[DATE]"
type input "[PERSON_NAME]"
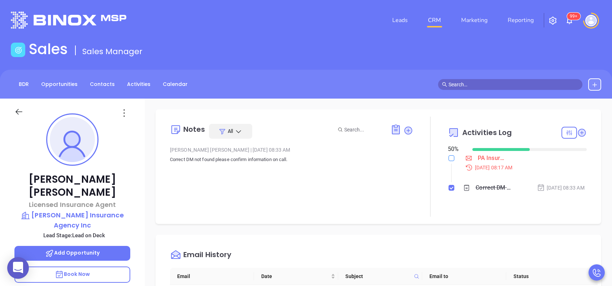
click at [448, 162] on label at bounding box center [451, 158] width 6 height 8
click at [448, 161] on input "checkbox" at bounding box center [451, 158] width 6 height 6
checkbox input "true"
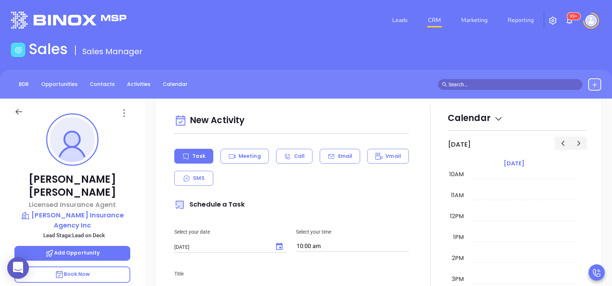
scroll to position [269, 0]
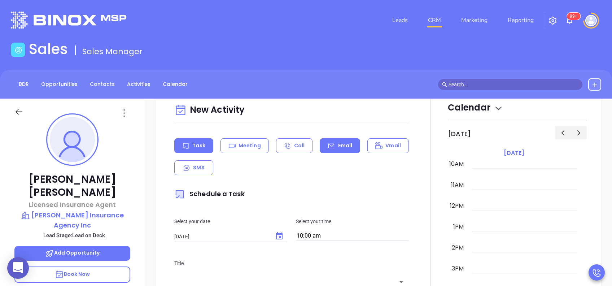
click at [338, 149] on p "Email" at bounding box center [345, 146] width 14 height 8
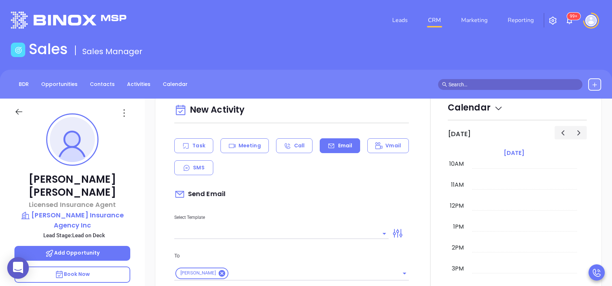
type input "[PERSON_NAME]"
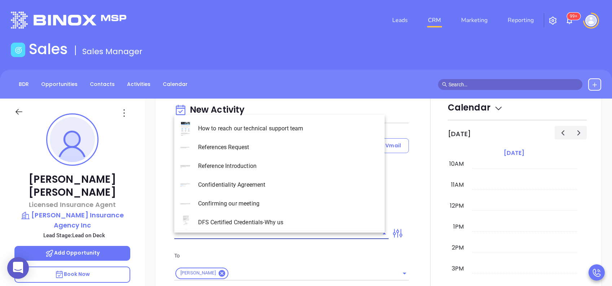
click at [291, 238] on input "text" at bounding box center [275, 233] width 203 height 10
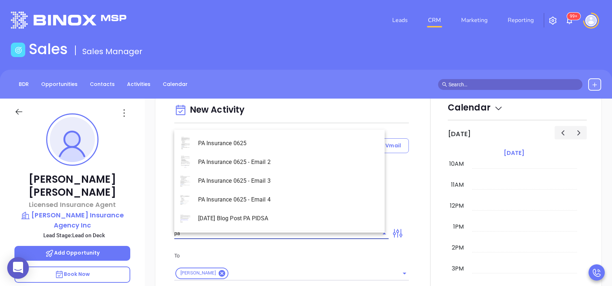
click at [298, 141] on li "PA Insurance 0625" at bounding box center [279, 143] width 210 height 19
type input "PA Insurance 0625"
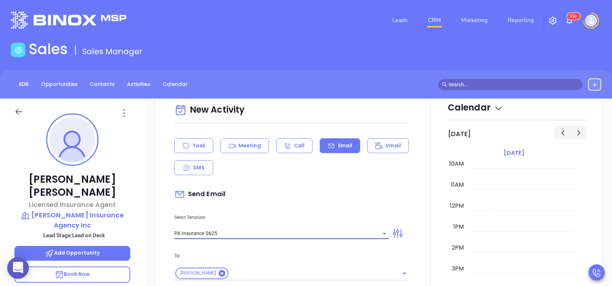
type input "Emily, PA’s New Cybersecurity Law: Are You Prepared?"
type input "PA Insurance 0625"
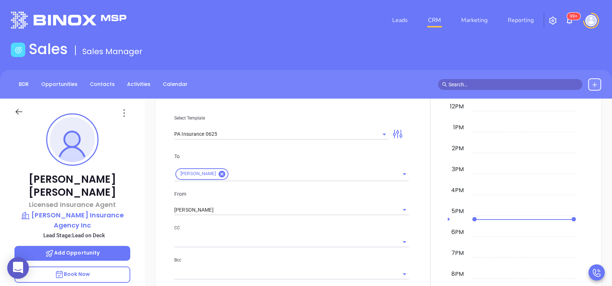
scroll to position [385, 0]
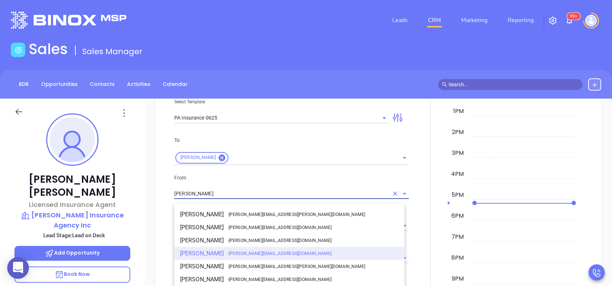
click at [264, 197] on input "[PERSON_NAME]" at bounding box center [281, 193] width 214 height 10
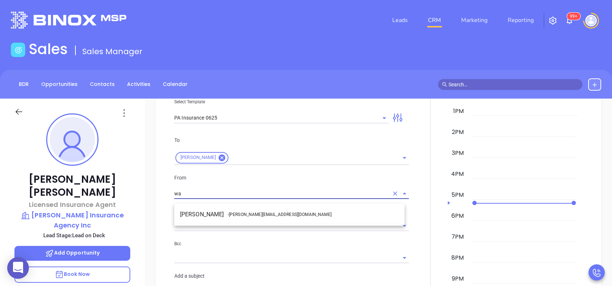
click at [252, 211] on span "- [PERSON_NAME][EMAIL_ADDRESS][DOMAIN_NAME]" at bounding box center [280, 214] width 104 height 6
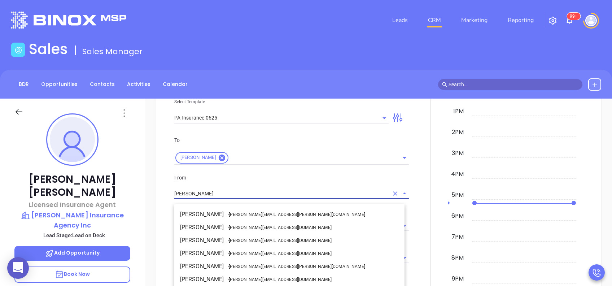
scroll to position [18, 0]
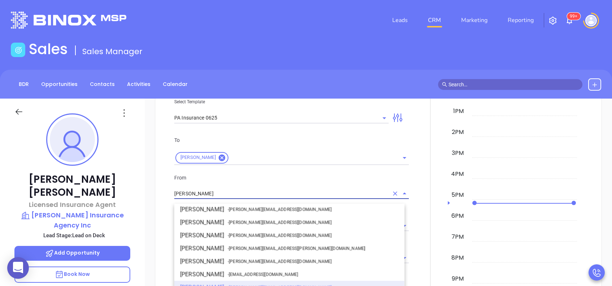
click at [273, 195] on input "[PERSON_NAME]" at bounding box center [281, 193] width 214 height 10
type input "[PERSON_NAME]"
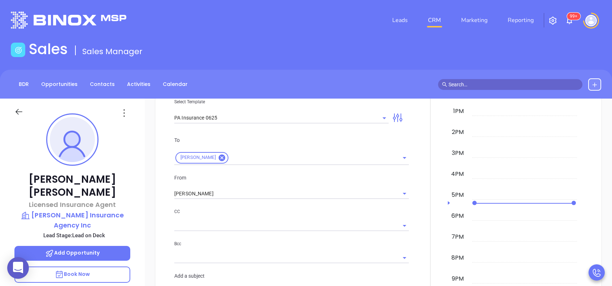
click at [284, 181] on p "From" at bounding box center [291, 178] width 234 height 8
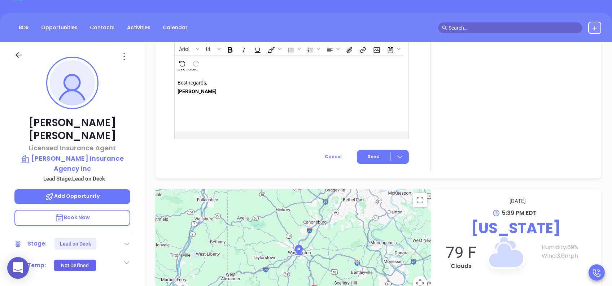
scroll to position [58, 0]
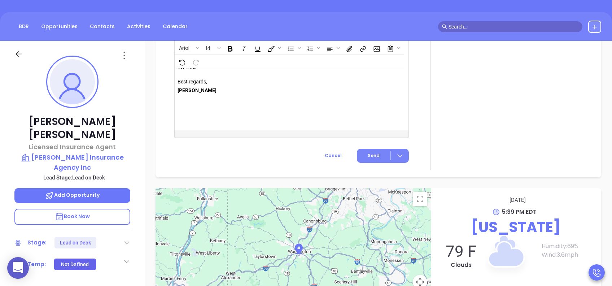
click at [371, 153] on span "Send" at bounding box center [374, 155] width 12 height 6
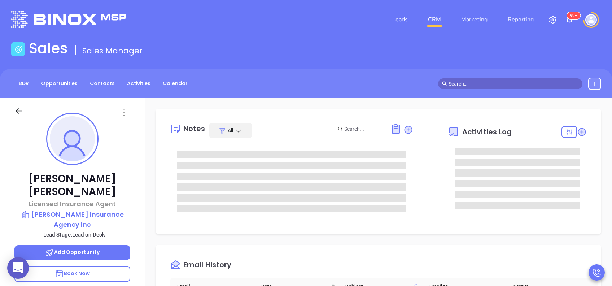
scroll to position [0, 0]
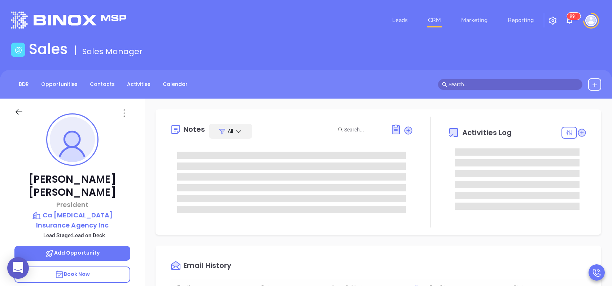
type input "[DATE]"
type input "[PERSON_NAME]"
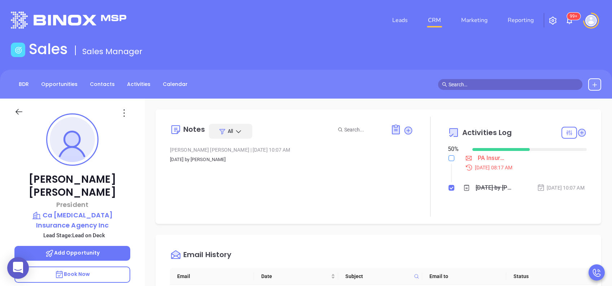
click at [448, 157] on input "checkbox" at bounding box center [451, 158] width 6 height 6
checkbox input "true"
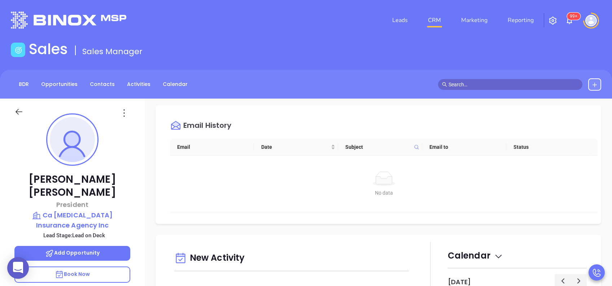
scroll to position [231, 0]
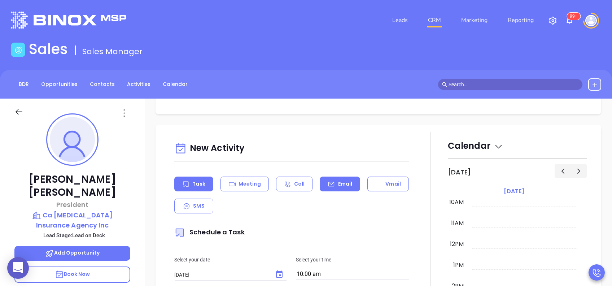
click at [351, 188] on div "Email" at bounding box center [340, 183] width 40 height 15
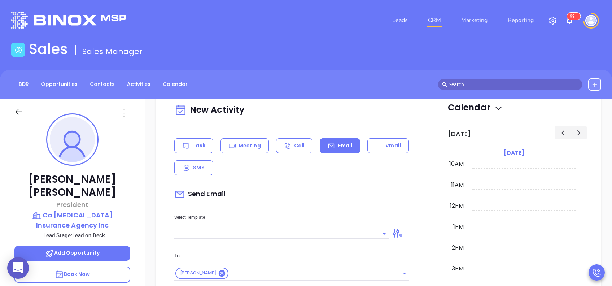
scroll to position [289, 0]
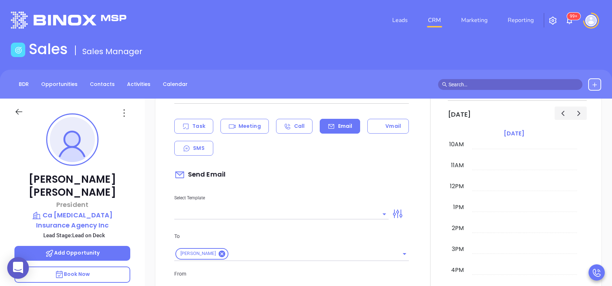
type input "[PERSON_NAME]"
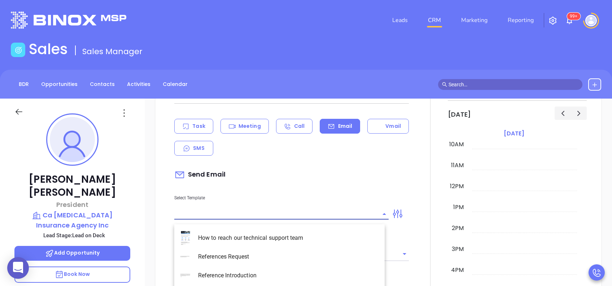
click at [330, 219] on input "text" at bounding box center [275, 213] width 203 height 10
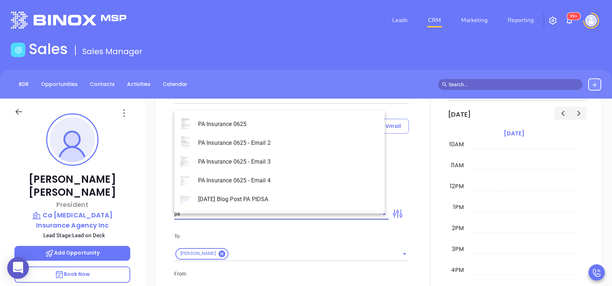
click at [286, 121] on li "PA Insurance 0625" at bounding box center [279, 124] width 210 height 19
type input "PA Insurance 0625"
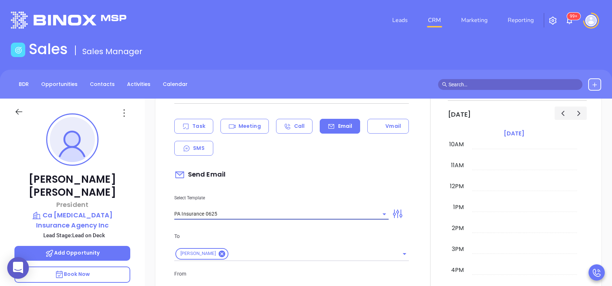
type input "[PERSON_NAME], PA’s New Cybersecurity Law: Are You Prepared?"
type input "PA Insurance 0625"
click at [281, 175] on div "Send Email" at bounding box center [291, 174] width 234 height 17
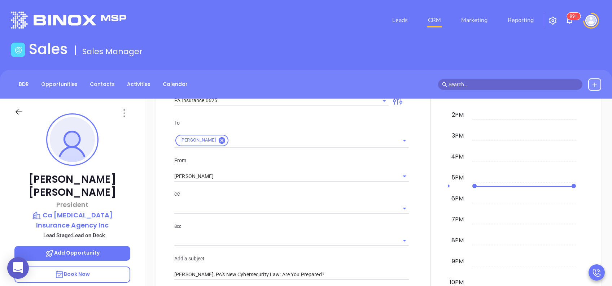
scroll to position [404, 0]
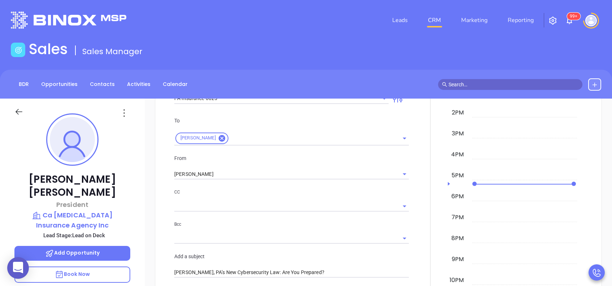
click at [281, 175] on input "[PERSON_NAME]" at bounding box center [281, 174] width 214 height 10
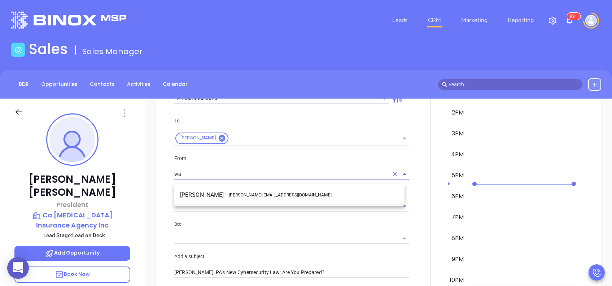
click at [263, 195] on span "- [PERSON_NAME][EMAIL_ADDRESS][DOMAIN_NAME]" at bounding box center [280, 195] width 104 height 6
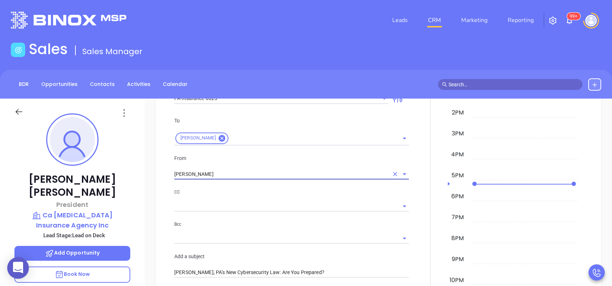
type input "[PERSON_NAME]"
click at [268, 196] on p "CC" at bounding box center [291, 192] width 234 height 8
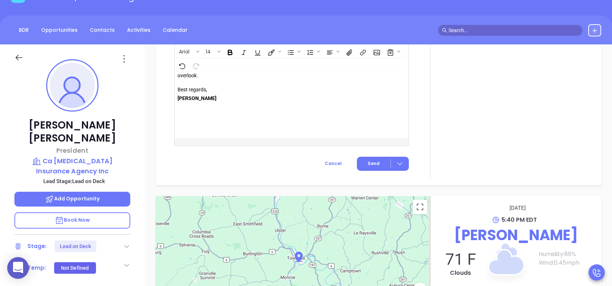
scroll to position [58, 0]
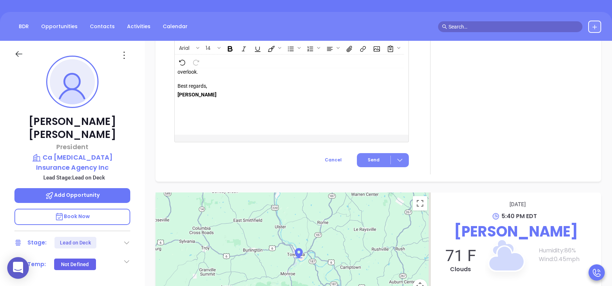
click at [373, 163] on span "Send" at bounding box center [374, 160] width 12 height 6
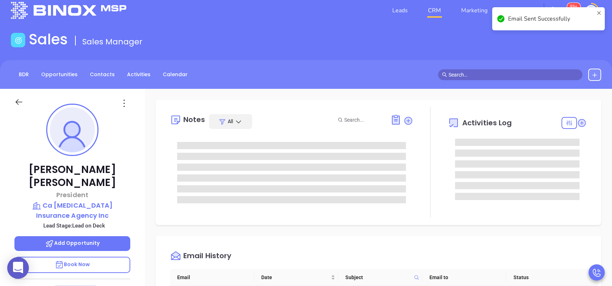
scroll to position [0, 0]
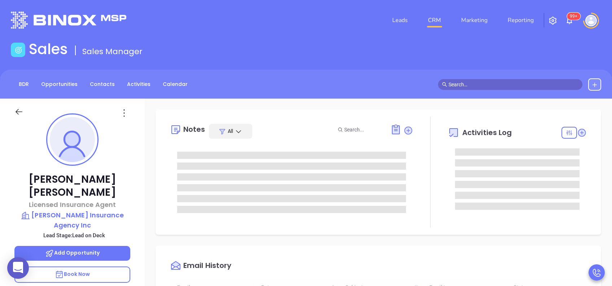
type input "[DATE]"
type input "[PERSON_NAME]"
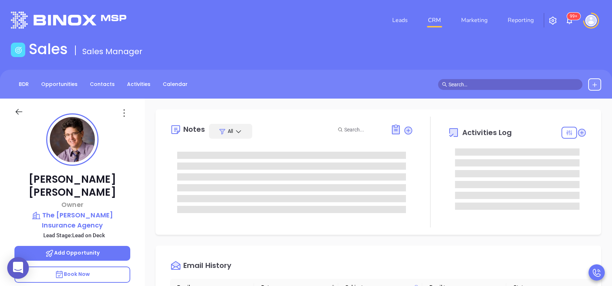
scroll to position [210, 0]
type input "[PERSON_NAME]"
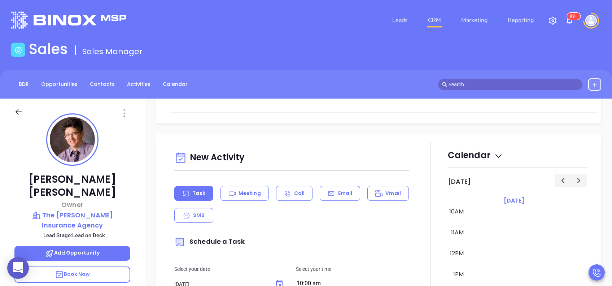
scroll to position [231, 0]
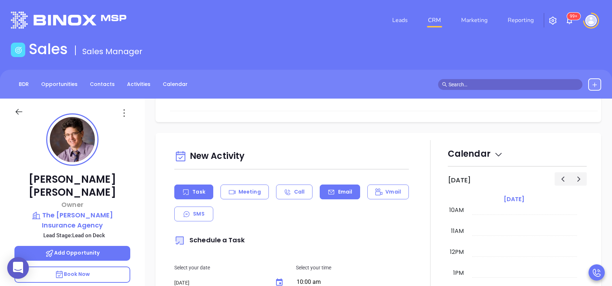
click at [341, 186] on div "Email" at bounding box center [340, 191] width 40 height 15
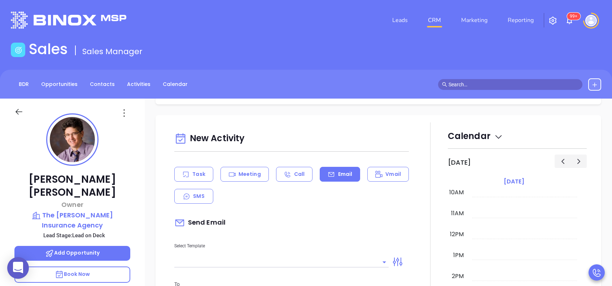
type input "[PERSON_NAME]"
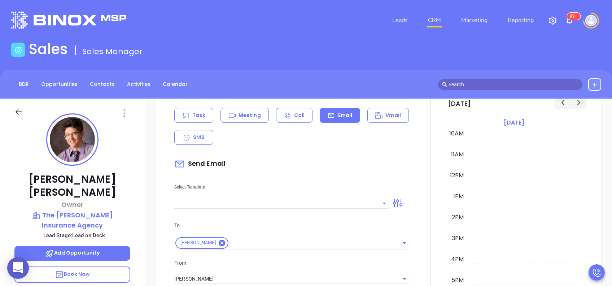
scroll to position [308, 0]
click at [343, 197] on input "text" at bounding box center [275, 202] width 203 height 10
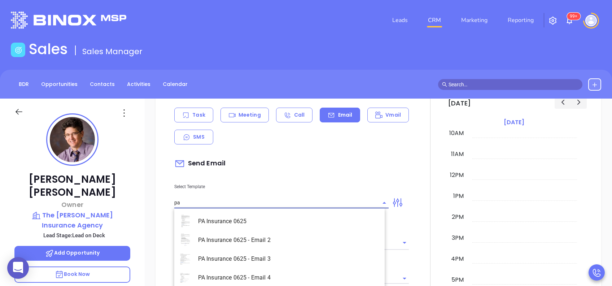
click at [284, 220] on li "PA Insurance 0625" at bounding box center [279, 221] width 210 height 19
type input "PA Insurance 0625"
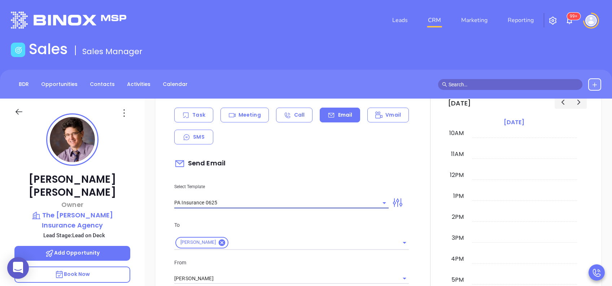
type input "Paul, PA’s New Cybersecurity Law: Are You Prepared?"
type input "PA Insurance 0625"
click at [210, 276] on input "[PERSON_NAME]" at bounding box center [281, 278] width 214 height 10
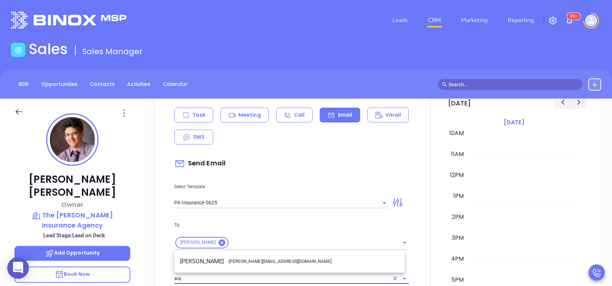
click at [216, 267] on li "Walter Contreras - walter@motiva.net" at bounding box center [289, 261] width 230 height 13
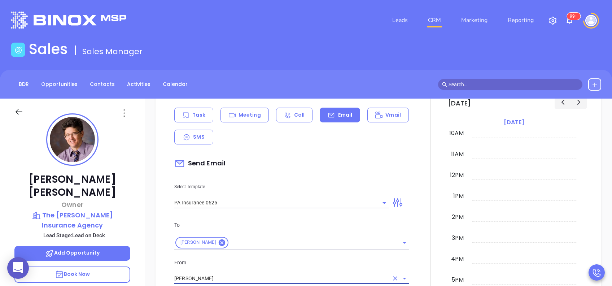
type input "Walter Contreras"
click at [231, 264] on p "From" at bounding box center [291, 262] width 234 height 8
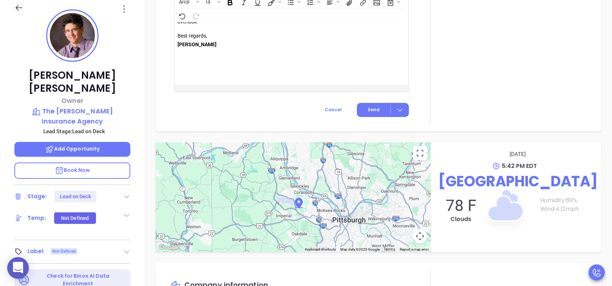
scroll to position [135, 0]
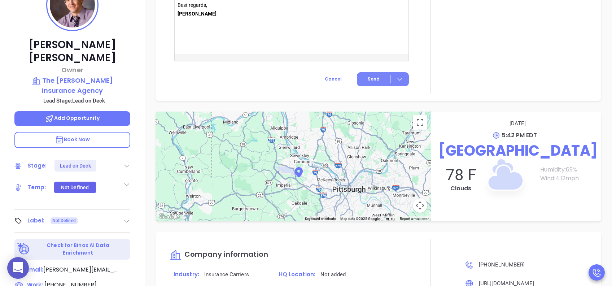
click at [374, 79] on span "Send" at bounding box center [374, 79] width 12 height 6
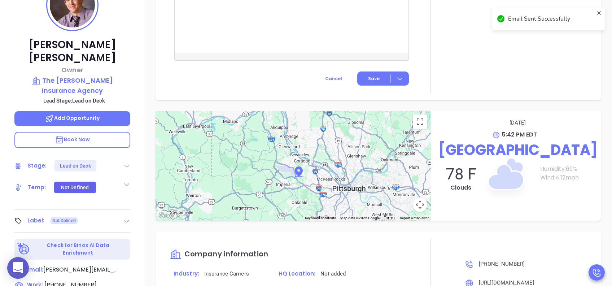
scroll to position [634, 0]
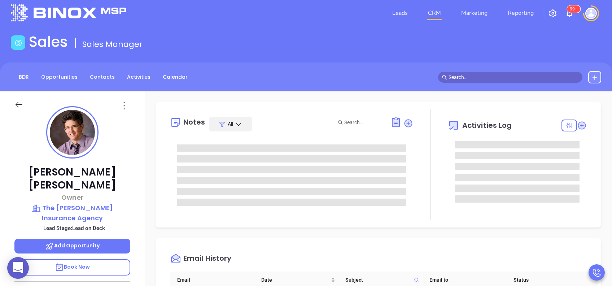
scroll to position [0, 0]
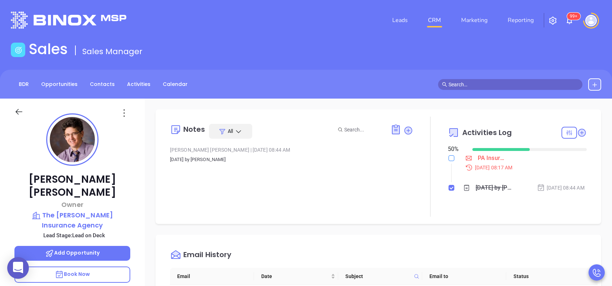
click at [448, 158] on input "checkbox" at bounding box center [451, 158] width 6 height 6
checkbox input "true"
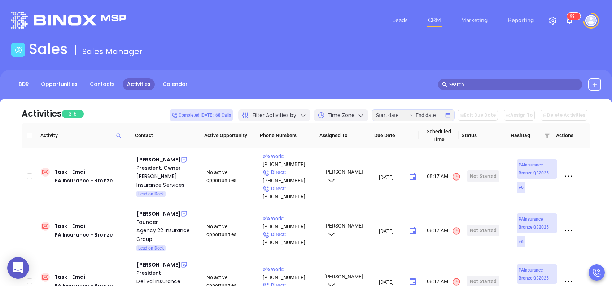
click at [510, 34] on header "Leads CRM Marketing Reporting 99+ Financial Leads Leads" at bounding box center [306, 20] width 590 height 40
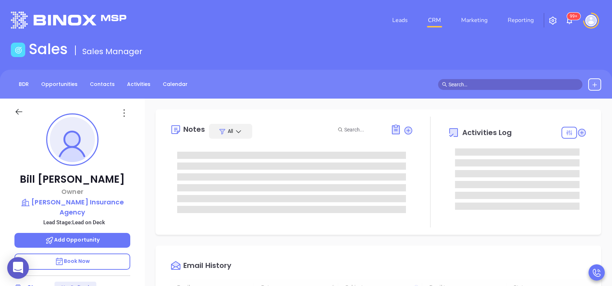
type input "[DATE]"
type input "[PERSON_NAME]"
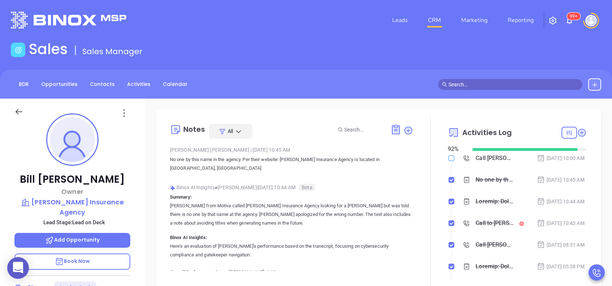
click at [448, 156] on input "checkbox" at bounding box center [451, 158] width 6 height 6
checkbox input "true"
